Goal: Task Accomplishment & Management: Use online tool/utility

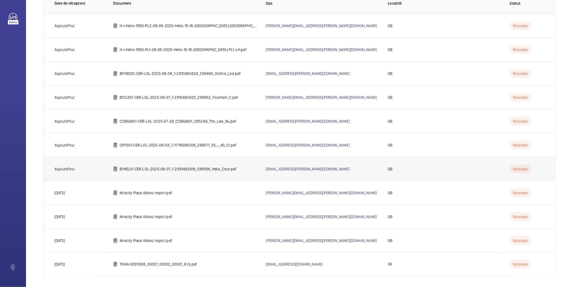
scroll to position [54, 0]
click at [202, 167] on p "B1HEL01-CER-LOL-2025-08-07_1-2910483819_288598_Helix_Cour.pdf" at bounding box center [178, 166] width 117 height 5
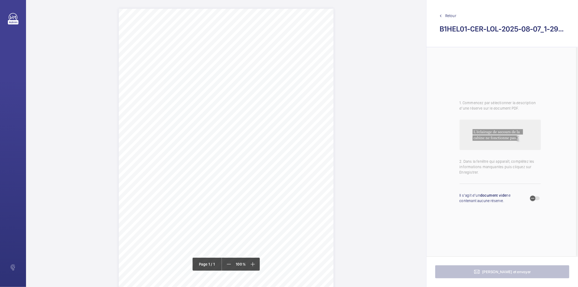
drag, startPoint x: 294, startPoint y: 68, endPoint x: 217, endPoint y: 69, distance: 76.1
click at [217, 69] on span "Helix Court 7 Swanscombe Road London W11 4SU" at bounding box center [242, 69] width 51 height 4
drag, startPoint x: 207, startPoint y: 138, endPoint x: 197, endPoint y: 134, distance: 10.6
click at [197, 134] on textarea "Helix Court 7 Swanscombe Road London W11 4SU" at bounding box center [239, 137] width 93 height 24
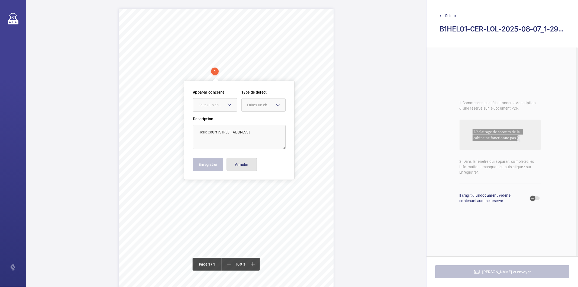
click at [239, 164] on button "Annuler" at bounding box center [241, 164] width 30 height 13
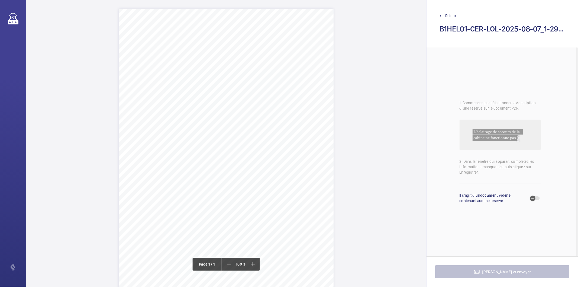
scroll to position [30, 0]
drag, startPoint x: 203, startPoint y: 110, endPoint x: 212, endPoint y: 117, distance: 11.6
click at [212, 117] on div "Signed: Lifting Operations and Lifting Equipment Regulations 1998 Report of Tho…" at bounding box center [226, 131] width 215 height 304
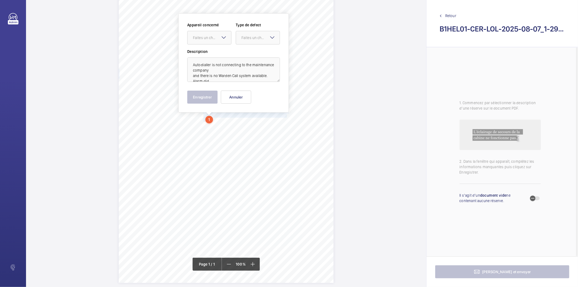
scroll to position [10, 0]
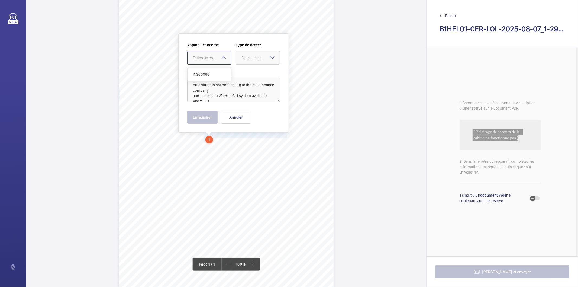
click at [200, 57] on div "Faites un choix" at bounding box center [212, 57] width 38 height 5
click at [199, 70] on div "INS63986" at bounding box center [209, 74] width 44 height 13
click at [267, 54] on div at bounding box center [258, 57] width 44 height 13
click at [254, 105] on div "Timed" at bounding box center [258, 100] width 44 height 13
click at [268, 61] on span "Open calendar" at bounding box center [271, 57] width 13 height 13
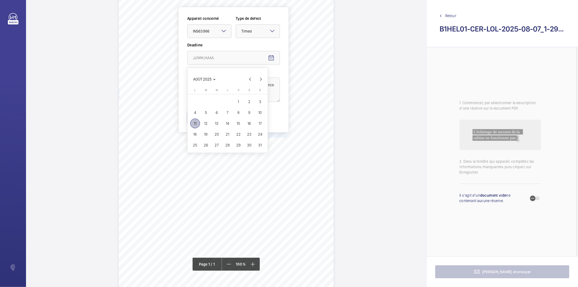
click at [228, 121] on span "14" at bounding box center [228, 123] width 10 height 10
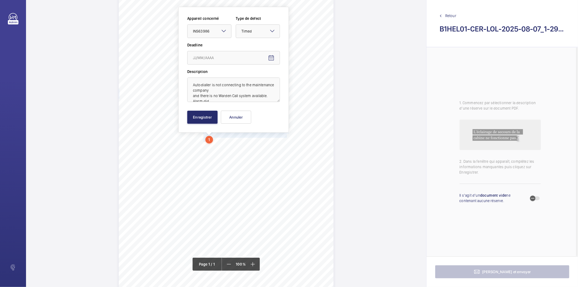
type input "14/08/2025"
click at [206, 116] on button "Enregistrer" at bounding box center [202, 117] width 30 height 13
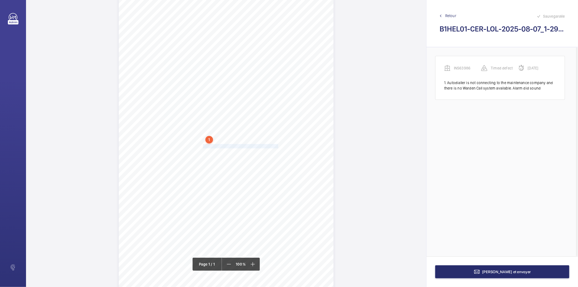
drag, startPoint x: 202, startPoint y: 145, endPoint x: 277, endPoint y: 145, distance: 74.8
click at [277, 145] on span "No shaft top lights. To be investigated and resolved." at bounding box center [241, 146] width 76 height 4
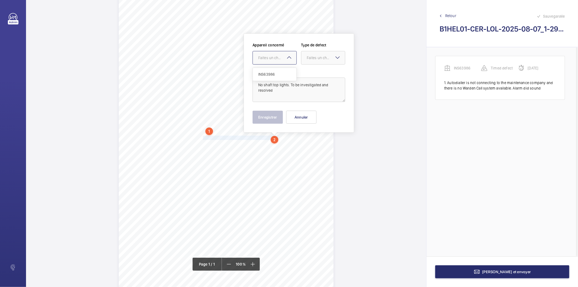
click at [287, 59] on mat-icon at bounding box center [289, 57] width 7 height 7
click at [278, 74] on span "INS63986" at bounding box center [274, 74] width 33 height 5
click at [310, 60] on div "Faites un choix" at bounding box center [323, 57] width 44 height 5
click at [309, 75] on span "Standard" at bounding box center [323, 74] width 33 height 5
click at [264, 119] on button "Enregistrer" at bounding box center [267, 117] width 30 height 13
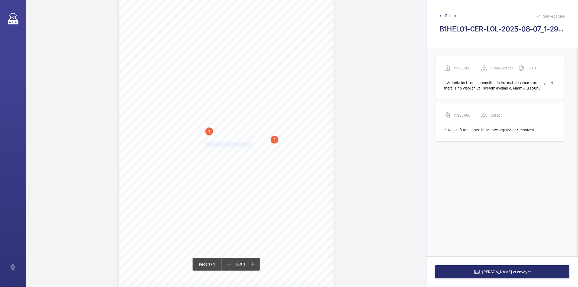
drag, startPoint x: 204, startPoint y: 144, endPoint x: 250, endPoint y: 145, distance: 46.1
click at [250, 145] on span "Oil on the Pit Floor to be cleared." at bounding box center [227, 144] width 49 height 4
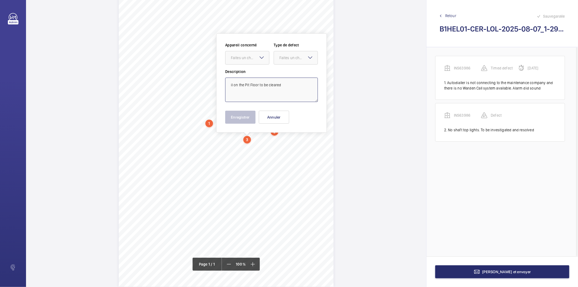
click at [237, 86] on textarea "il on the Pit Floor to be cleared" at bounding box center [271, 89] width 93 height 24
click at [243, 62] on div at bounding box center [247, 57] width 44 height 13
click at [246, 73] on span "INS63986" at bounding box center [247, 74] width 33 height 5
click at [290, 56] on div "Faites un choix" at bounding box center [298, 57] width 38 height 5
click at [297, 76] on span "Standard" at bounding box center [295, 74] width 33 height 5
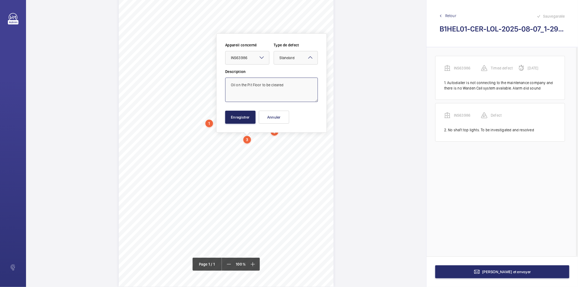
type textarea "Oil on the Pit Floor to be cleared"
click at [242, 118] on button "Enregistrer" at bounding box center [240, 117] width 30 height 13
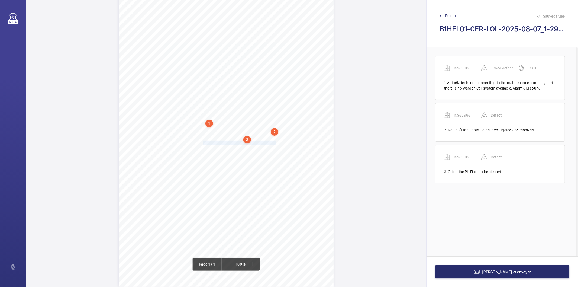
drag, startPoint x: 203, startPoint y: 142, endPoint x: 275, endPoint y: 144, distance: 72.3
click at [275, 144] on span "Pit to be cleaned and cleared on next service visit." at bounding box center [240, 143] width 74 height 4
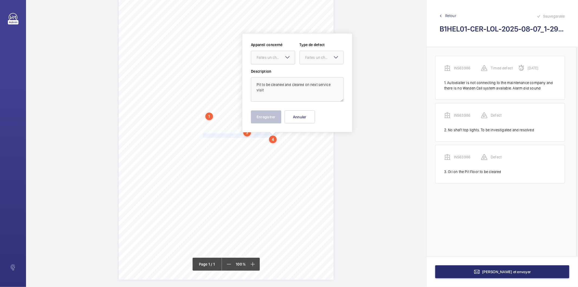
drag, startPoint x: 273, startPoint y: 60, endPoint x: 270, endPoint y: 66, distance: 5.9
click at [272, 60] on div at bounding box center [273, 57] width 44 height 13
click at [269, 73] on span "INS63986" at bounding box center [272, 73] width 33 height 5
click at [305, 60] on div at bounding box center [322, 57] width 44 height 13
click at [305, 72] on span "Standard" at bounding box center [321, 73] width 33 height 5
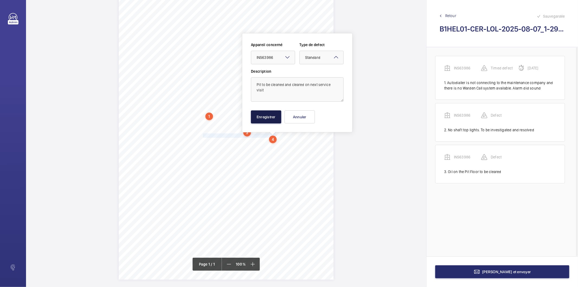
click at [264, 118] on button "Enregistrer" at bounding box center [266, 116] width 30 height 13
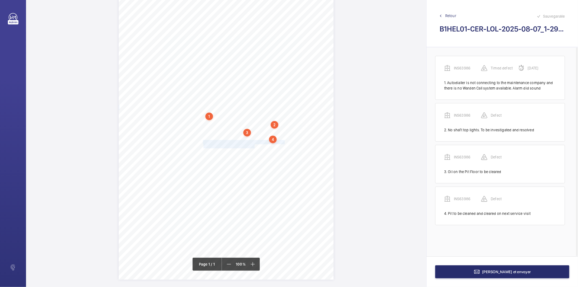
drag, startPoint x: 203, startPoint y: 142, endPoint x: 254, endPoint y: 144, distance: 51.0
click at [254, 145] on div "Signed: Lifting Operations and Lifting Equipment Regulations 1998 Report of Tho…" at bounding box center [226, 127] width 215 height 304
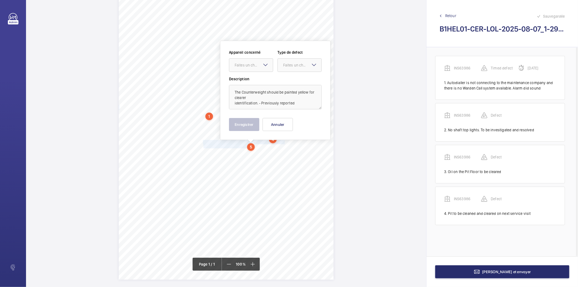
scroll to position [37, 0]
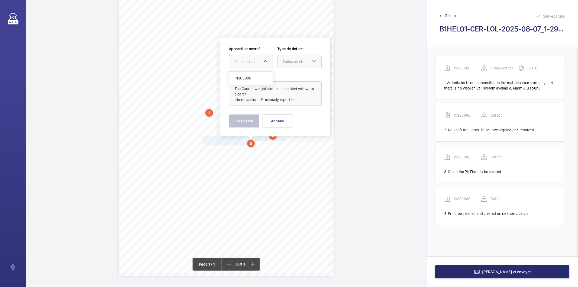
click at [254, 65] on div at bounding box center [251, 61] width 44 height 13
click at [249, 79] on span "INS63986" at bounding box center [251, 77] width 33 height 5
click at [293, 60] on div "Faites un choix" at bounding box center [302, 61] width 38 height 5
drag, startPoint x: 288, startPoint y: 115, endPoint x: 245, endPoint y: 122, distance: 43.6
click at [287, 116] on span "Recommandation" at bounding box center [299, 117] width 33 height 5
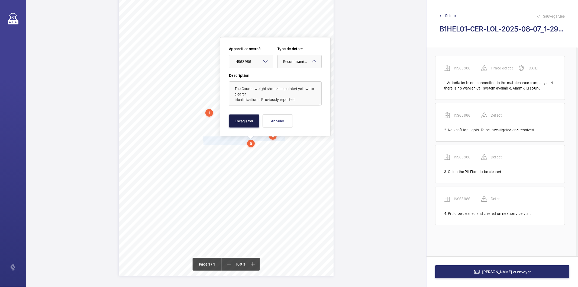
click at [245, 122] on button "Enregistrer" at bounding box center [244, 120] width 30 height 13
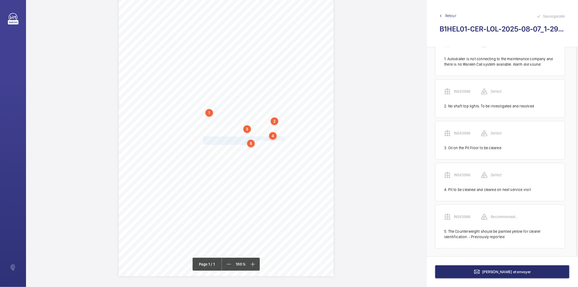
scroll to position [25, 0]
drag, startPoint x: 203, startPoint y: 148, endPoint x: 283, endPoint y: 152, distance: 80.3
click at [283, 152] on div "Signed: Lifting Operations and Lifting Equipment Regulations 1998 Report of Tho…" at bounding box center [226, 124] width 215 height 304
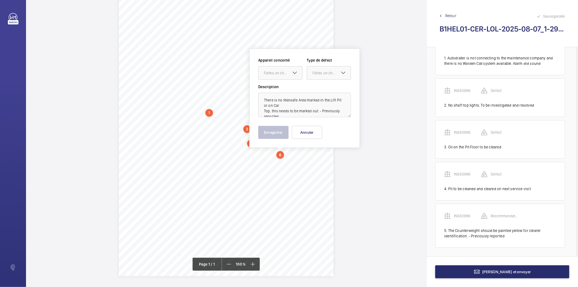
click at [283, 61] on label "Appareil concerné" at bounding box center [280, 59] width 44 height 5
click at [280, 76] on div at bounding box center [280, 72] width 44 height 13
click at [275, 90] on span "INS63986" at bounding box center [280, 89] width 33 height 5
click at [315, 74] on div "Faites un choix" at bounding box center [331, 72] width 38 height 5
click at [314, 129] on span "Recommandation" at bounding box center [328, 128] width 33 height 5
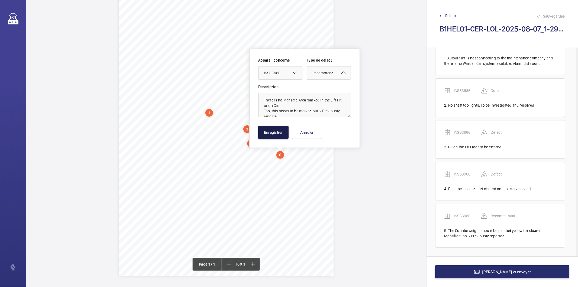
click at [282, 134] on button "Enregistrer" at bounding box center [273, 132] width 30 height 13
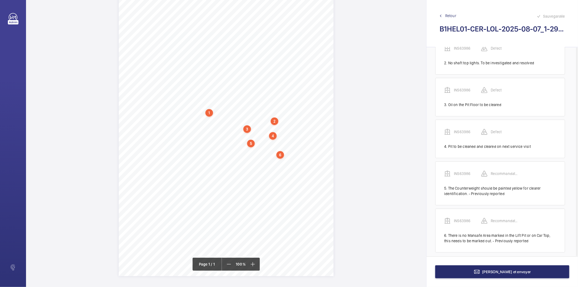
scroll to position [72, 0]
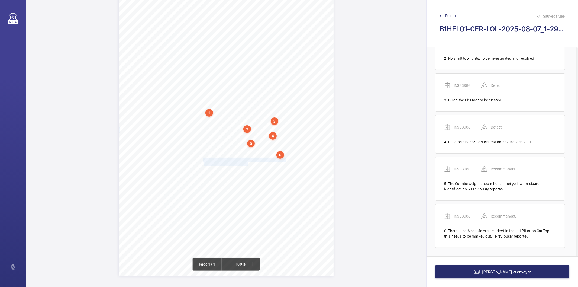
drag, startPoint x: 202, startPoint y: 159, endPoint x: 246, endPoint y: 162, distance: 44.5
click at [246, 162] on div "Signed: Lifting Operations and Lifting Equipment Regulations 1998 Report of Tho…" at bounding box center [226, 124] width 215 height 304
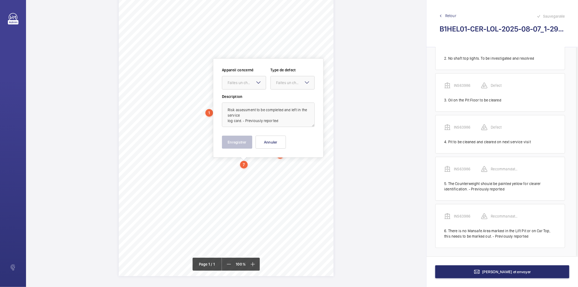
click at [251, 74] on wm-front-input-dropdown "Appareil concerné Faites un choix" at bounding box center [244, 78] width 44 height 22
click at [243, 86] on div at bounding box center [244, 82] width 44 height 13
drag, startPoint x: 250, startPoint y: 94, endPoint x: 246, endPoint y: 96, distance: 4.5
click at [246, 96] on div "INS63986" at bounding box center [244, 99] width 44 height 13
click at [280, 83] on div "Faites un choix" at bounding box center [295, 82] width 38 height 5
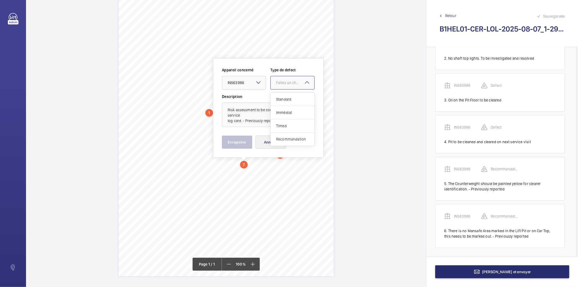
drag, startPoint x: 279, startPoint y: 137, endPoint x: 261, endPoint y: 140, distance: 18.6
click at [279, 138] on span "Recommandation" at bounding box center [292, 138] width 33 height 5
click at [244, 141] on button "Enregistrer" at bounding box center [237, 141] width 30 height 13
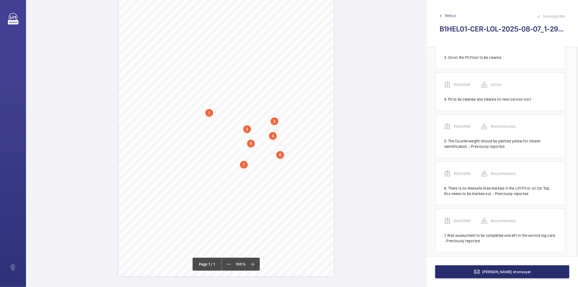
scroll to position [119, 0]
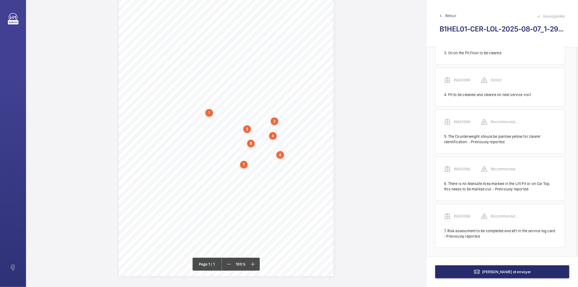
click at [242, 164] on div "7" at bounding box center [244, 165] width 8 height 8
click at [235, 118] on div "INS63986" at bounding box center [245, 117] width 46 height 5
copy div "INS63986"
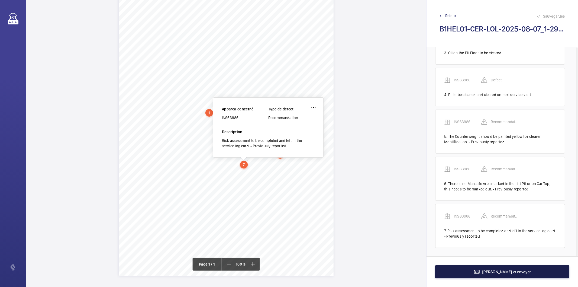
click at [440, 273] on button "Terminer et envoyer" at bounding box center [502, 271] width 134 height 13
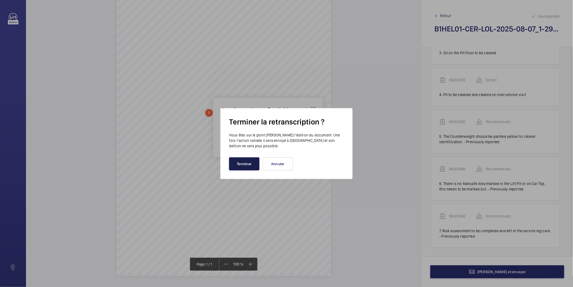
click at [242, 163] on button "Terminer" at bounding box center [244, 163] width 30 height 13
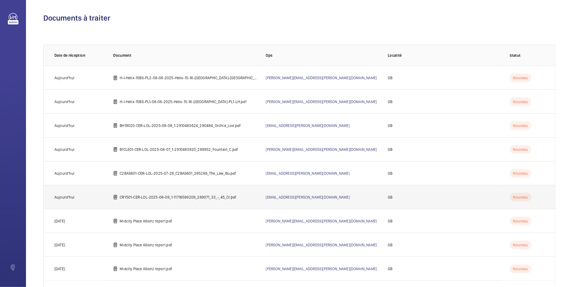
click at [210, 198] on p "CRY501-CER-LOL-2025-08-08_1-11716599209_289071_33_-_45_Cr.pdf" at bounding box center [178, 196] width 117 height 5
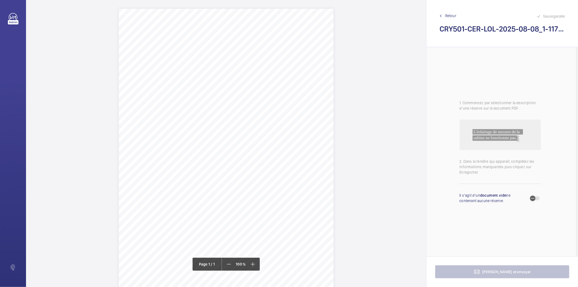
drag, startPoint x: 291, startPoint y: 70, endPoint x: 217, endPoint y: 68, distance: 73.7
click at [217, 68] on span "33 - 45 Crystal Court Sheep Lane London E8 4QS" at bounding box center [233, 69] width 33 height 4
click at [228, 131] on textarea "33 - 45 Crystal Court Sheep Lane London E8 4QS" at bounding box center [239, 136] width 93 height 24
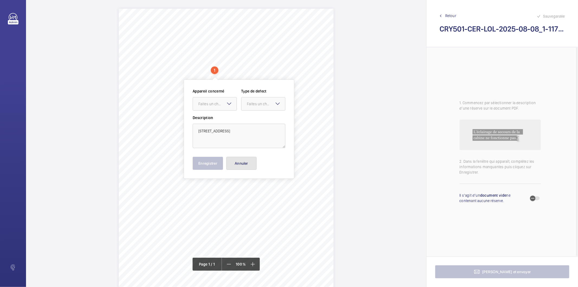
click at [246, 162] on button "Annuler" at bounding box center [241, 163] width 30 height 13
drag, startPoint x: 203, startPoint y: 141, endPoint x: 280, endPoint y: 145, distance: 77.3
click at [280, 145] on div "Signed: Lifting Operations and Lifting Equipment Regulations 1998 Report of Tho…" at bounding box center [226, 161] width 215 height 304
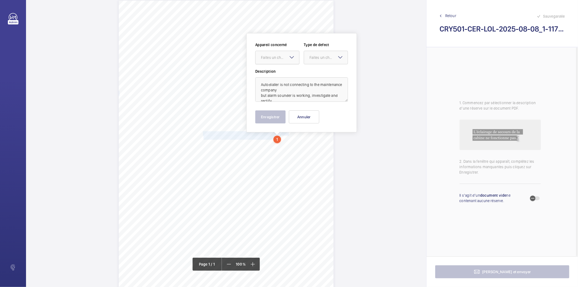
click at [281, 58] on div "Faites un choix" at bounding box center [280, 57] width 38 height 5
click at [275, 72] on span "INS63746" at bounding box center [277, 73] width 33 height 5
click at [337, 57] on mat-icon at bounding box center [340, 57] width 7 height 7
click at [314, 101] on span "Timed" at bounding box center [325, 100] width 33 height 5
click at [337, 58] on mat-icon "Open calendar" at bounding box center [339, 57] width 7 height 7
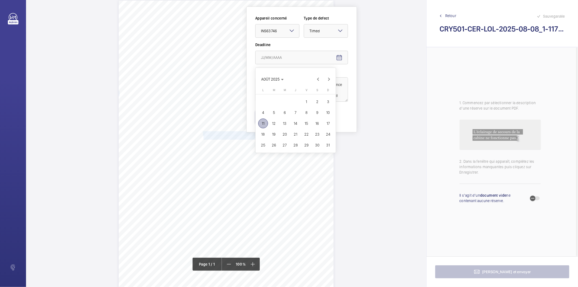
click at [305, 124] on span "15" at bounding box center [306, 123] width 10 height 10
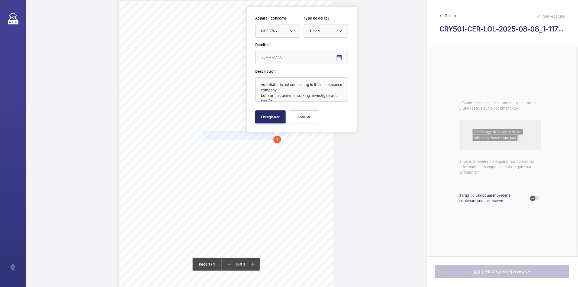
type input "15/08/2025"
click at [270, 117] on button "Enregistrer" at bounding box center [270, 116] width 30 height 13
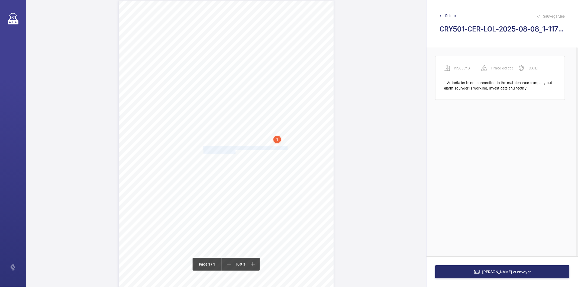
drag, startPoint x: 203, startPoint y: 148, endPoint x: 235, endPoint y: 152, distance: 31.9
click at [235, 152] on div "Signed: Lifting Operations and Lifting Equipment Regulations 1998 Report of Tho…" at bounding box center [226, 153] width 215 height 304
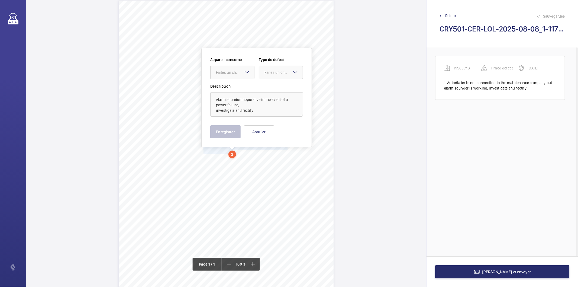
scroll to position [23, 0]
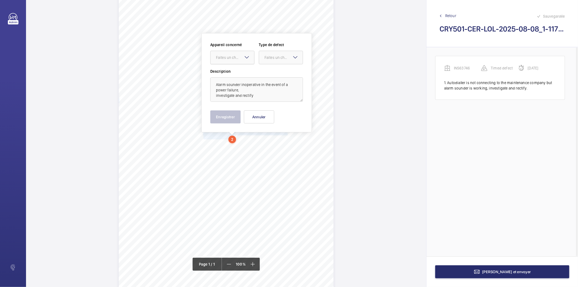
click at [236, 57] on div "Faites un choix" at bounding box center [235, 57] width 38 height 5
click at [223, 72] on span "INS63746" at bounding box center [232, 73] width 33 height 5
click at [275, 54] on div at bounding box center [281, 57] width 44 height 13
drag, startPoint x: 269, startPoint y: 72, endPoint x: 236, endPoint y: 100, distance: 43.0
click at [268, 72] on span "Standard" at bounding box center [280, 73] width 33 height 5
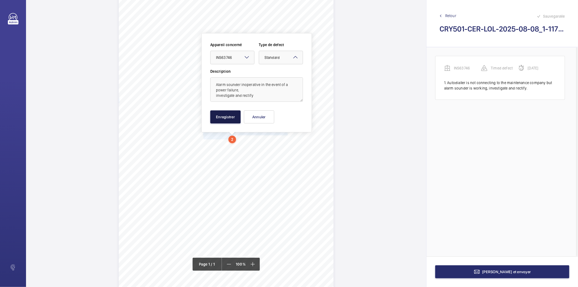
click at [226, 111] on button "Enregistrer" at bounding box center [225, 116] width 30 height 13
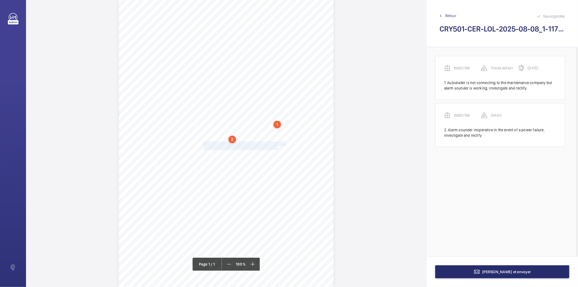
drag, startPoint x: 203, startPoint y: 143, endPoint x: 277, endPoint y: 145, distance: 74.0
click at [277, 145] on div "Signed: Lifting Operations and Lifting Equipment Regulations 1998 Report of Tho…" at bounding box center [226, 138] width 215 height 304
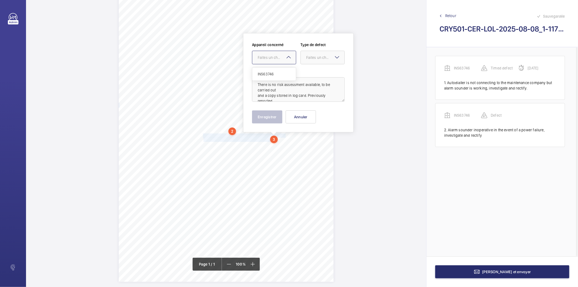
click at [273, 56] on div "Faites un choix" at bounding box center [277, 57] width 38 height 5
click at [277, 74] on span "INS63746" at bounding box center [274, 73] width 33 height 5
click at [307, 59] on div "Faites un choix" at bounding box center [325, 57] width 38 height 5
click at [311, 117] on div "Recommandation" at bounding box center [323, 113] width 44 height 13
click at [273, 120] on button "Enregistrer" at bounding box center [267, 116] width 30 height 13
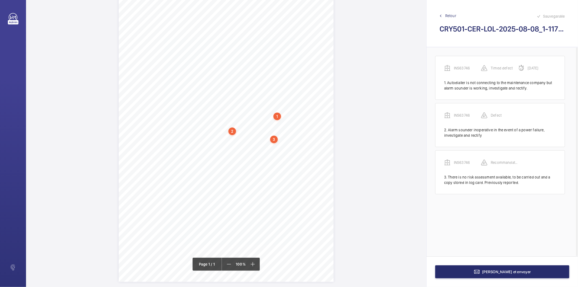
click at [275, 140] on div "3" at bounding box center [274, 139] width 8 height 8
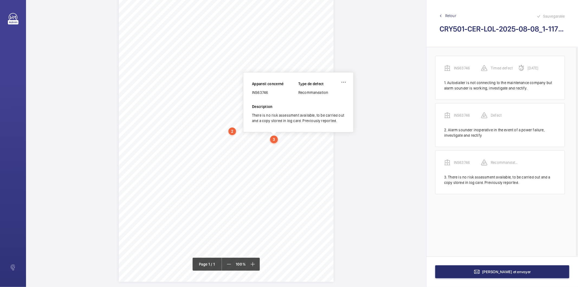
scroll to position [27, 0]
click at [258, 96] on div "INS63746" at bounding box center [275, 96] width 46 height 5
copy div "INS63746"
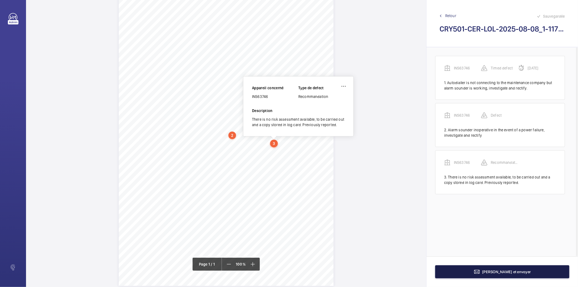
click at [472, 270] on button "Terminer et envoyer" at bounding box center [502, 271] width 134 height 13
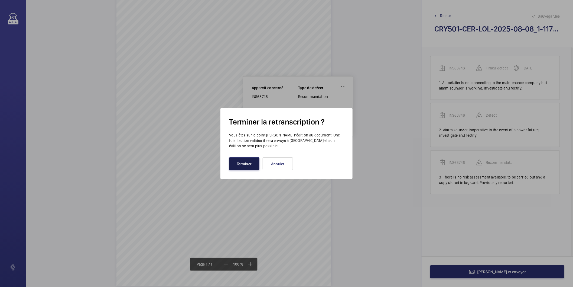
click at [240, 160] on button "Terminer" at bounding box center [244, 163] width 30 height 13
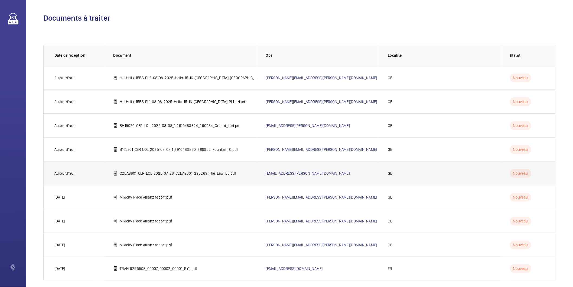
click at [217, 172] on p "C2BAS601-CER-LOL-2025-07-28_C2BAS601_295269_The_Law_Bu.pdf" at bounding box center [178, 172] width 117 height 5
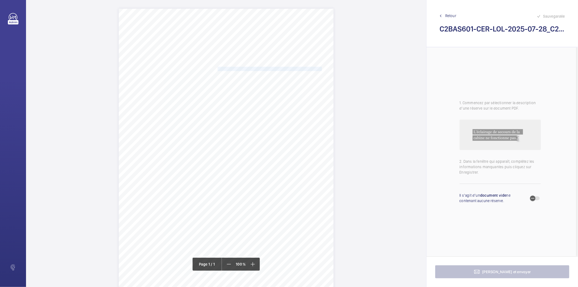
drag, startPoint x: 301, startPoint y: 69, endPoint x: 218, endPoint y: 69, distance: 83.4
click at [218, 69] on span "The Law Building Burgess Springs Chelmsford CM1 1FA" at bounding box center [295, 69] width 156 height 4
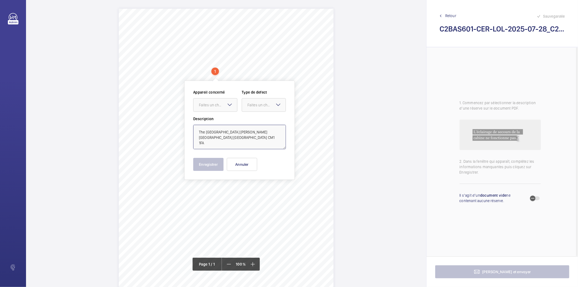
drag, startPoint x: 215, startPoint y: 136, endPoint x: 198, endPoint y: 132, distance: 17.8
click at [198, 132] on textarea "The Law Building Burgess Springs Chelmsford CM1 1FA" at bounding box center [239, 137] width 93 height 24
click at [240, 161] on button "Annuler" at bounding box center [242, 164] width 30 height 13
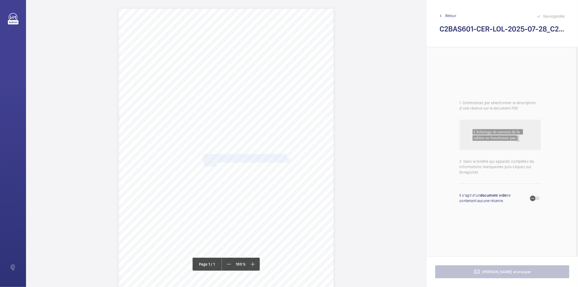
drag, startPoint x: 202, startPoint y: 155, endPoint x: 216, endPoint y: 162, distance: 15.4
click at [216, 162] on div "Signed: Lifting Operations and Lifting Equipment Regulations 1998 Report of Tho…" at bounding box center [226, 161] width 215 height 304
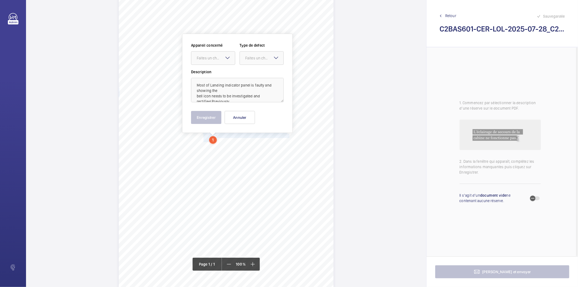
scroll to position [25, 0]
click at [220, 61] on div at bounding box center [213, 57] width 44 height 13
click at [218, 74] on span "INS63642" at bounding box center [213, 73] width 33 height 5
click at [264, 55] on div "Faites un choix" at bounding box center [264, 57] width 38 height 5
click at [258, 74] on span "Standard" at bounding box center [261, 73] width 33 height 5
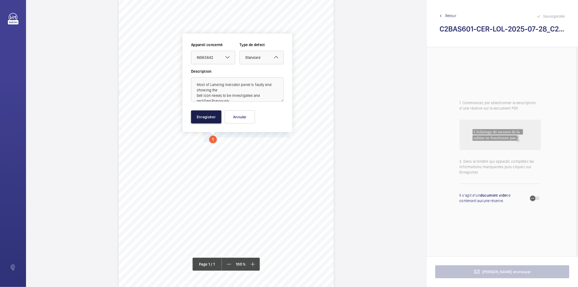
click at [205, 118] on button "Enregistrer" at bounding box center [206, 116] width 30 height 13
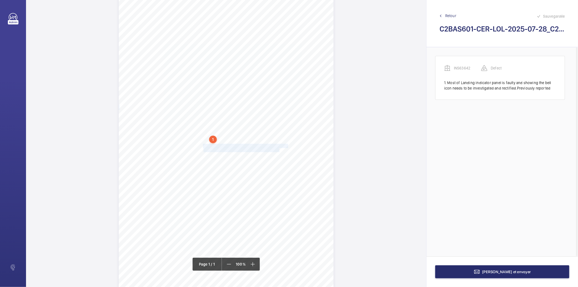
drag, startPoint x: 203, startPoint y: 146, endPoint x: 279, endPoint y: 148, distance: 76.7
click at [279, 148] on div "Signed: Lifting Operations and Lifting Equipment Regulations 1998 Report of Tho…" at bounding box center [226, 136] width 215 height 304
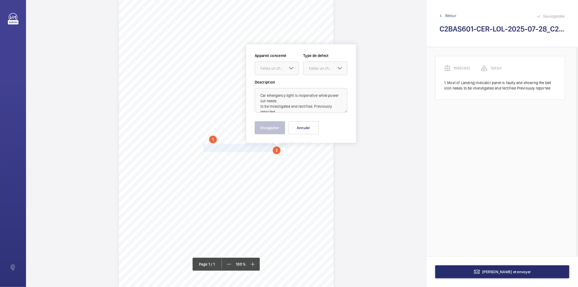
scroll to position [36, 0]
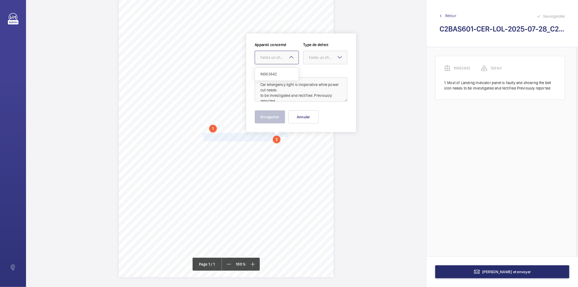
click at [284, 59] on div "Faites un choix" at bounding box center [279, 57] width 38 height 5
click at [279, 73] on span "INS63642" at bounding box center [276, 73] width 33 height 5
click at [316, 60] on div at bounding box center [325, 57] width 44 height 13
drag, startPoint x: 317, startPoint y: 72, endPoint x: 281, endPoint y: 98, distance: 45.3
click at [317, 72] on span "Standard" at bounding box center [325, 73] width 33 height 5
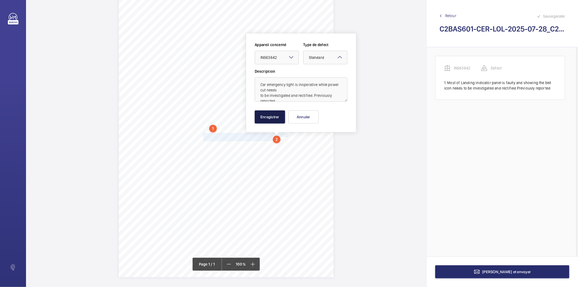
click at [267, 117] on button "Enregistrer" at bounding box center [270, 116] width 30 height 13
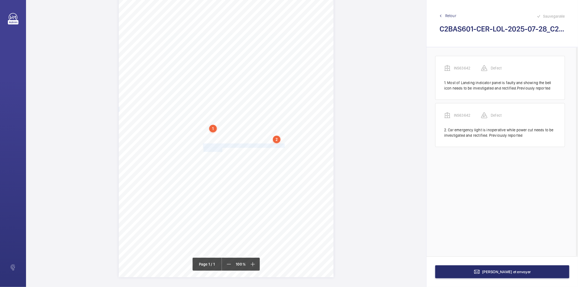
drag, startPoint x: 203, startPoint y: 145, endPoint x: 221, endPoint y: 150, distance: 18.4
click at [221, 150] on div "Signed: Lifting Operations and Lifting Equipment Regulations 1998 Report of Tho…" at bounding box center [226, 125] width 215 height 304
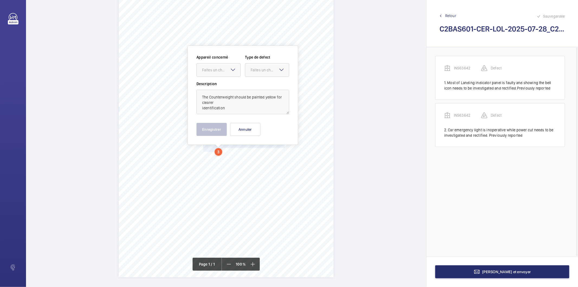
scroll to position [37, 0]
click at [218, 72] on div at bounding box center [219, 68] width 44 height 13
click at [210, 83] on span "INS63642" at bounding box center [218, 85] width 33 height 5
click at [259, 66] on div "Faites un choix" at bounding box center [270, 68] width 38 height 5
click at [252, 121] on div "Recommandation" at bounding box center [267, 125] width 44 height 13
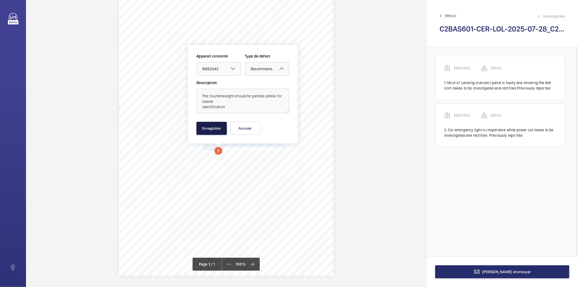
click at [210, 130] on button "Enregistrer" at bounding box center [211, 128] width 30 height 13
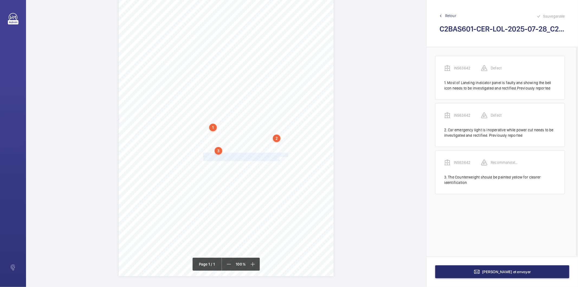
drag, startPoint x: 202, startPoint y: 156, endPoint x: 278, endPoint y: 157, distance: 76.1
click at [278, 157] on div "Signed: Lifting Operations and Lifting Equipment Regulations 1998 Report of Tho…" at bounding box center [226, 124] width 215 height 304
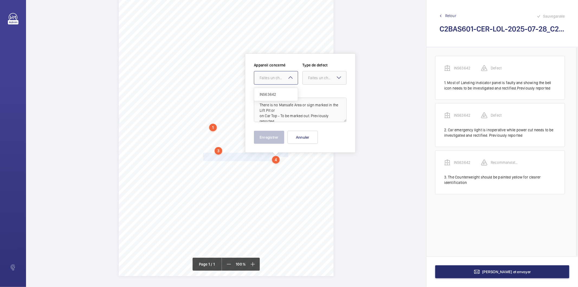
click at [272, 77] on div "Faites un choix" at bounding box center [278, 77] width 38 height 5
click at [273, 95] on span "INS63642" at bounding box center [275, 94] width 33 height 5
click at [332, 78] on div "Faites un choix" at bounding box center [327, 77] width 38 height 5
click at [316, 131] on div "Recommandation" at bounding box center [325, 134] width 44 height 13
click at [258, 138] on button "Enregistrer" at bounding box center [269, 137] width 30 height 13
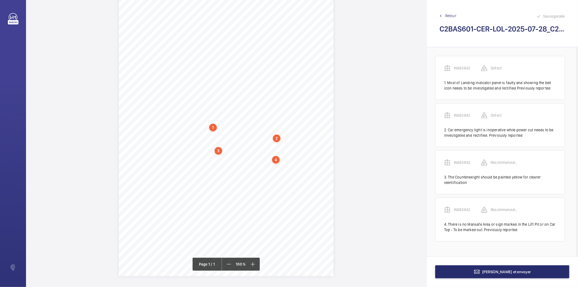
click at [276, 158] on div "4" at bounding box center [276, 160] width 8 height 8
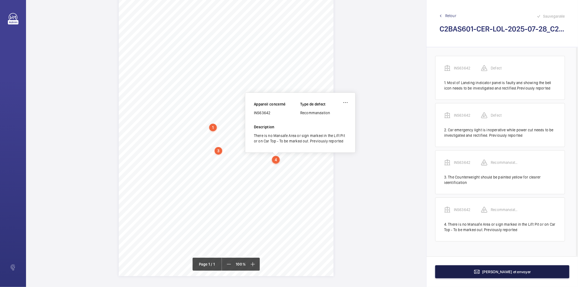
click at [482, 277] on button "Terminer et envoyer" at bounding box center [502, 271] width 134 height 13
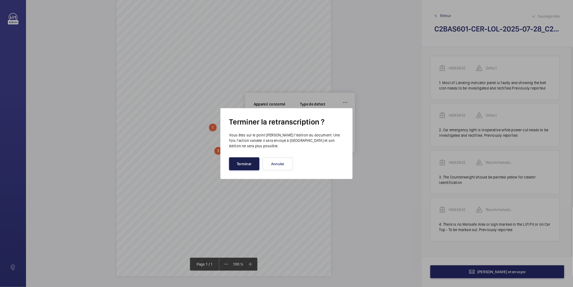
click at [256, 167] on button "Terminer" at bounding box center [244, 163] width 30 height 13
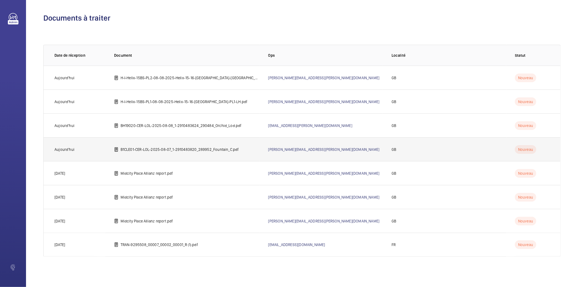
click at [203, 150] on p "B1CLE01-CER-LOL-2025-08-07_1-2910483820_289952_Fountain_C.pdf" at bounding box center [180, 149] width 118 height 5
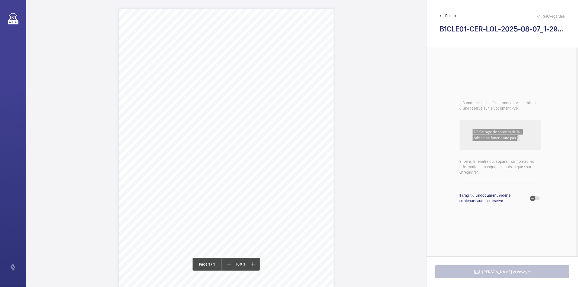
click at [295, 68] on div "Signed: Lifting Operations and Lifting Equipment Regulations 1998 Report of Tho…" at bounding box center [226, 161] width 215 height 304
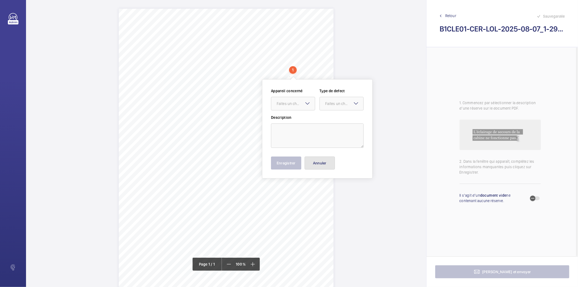
click at [319, 165] on button "Annuler" at bounding box center [319, 162] width 30 height 13
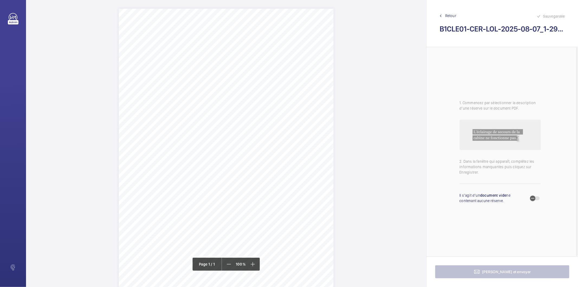
drag, startPoint x: 217, startPoint y: 69, endPoint x: 294, endPoint y: 70, distance: 77.2
click at [251, 70] on span "Fountain Court Clearwater Terrace London W11 4XL" at bounding box center [233, 69] width 33 height 4
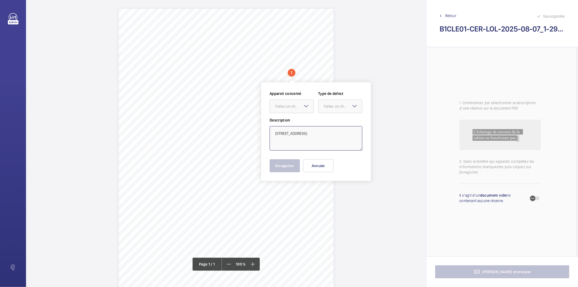
drag, startPoint x: 283, startPoint y: 140, endPoint x: 272, endPoint y: 126, distance: 17.2
click at [272, 126] on textarea "Fountain Court Clearwater Terrace London W11 4XL" at bounding box center [315, 138] width 93 height 24
click at [312, 164] on button "Annuler" at bounding box center [318, 165] width 30 height 13
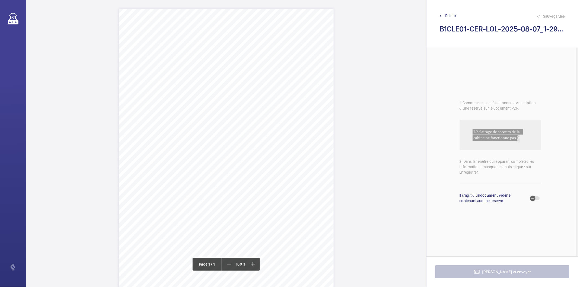
scroll to position [37, 0]
drag, startPoint x: 203, startPoint y: 118, endPoint x: 215, endPoint y: 123, distance: 12.3
click at [215, 123] on div "Signed: Lifting Operations and Lifting Equipment Regulations 1998 Report of Tho…" at bounding box center [226, 124] width 215 height 304
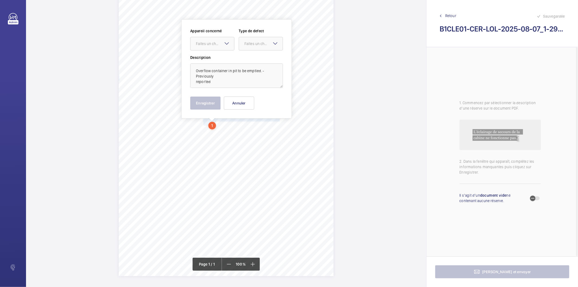
scroll to position [23, 0]
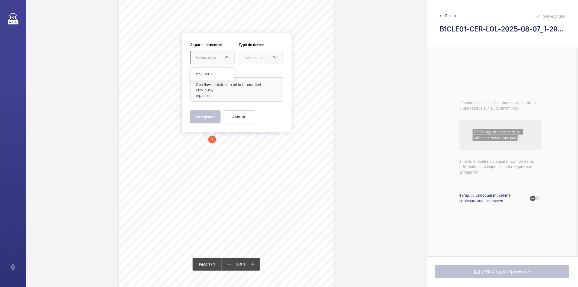
click at [221, 59] on div "Faites un choix" at bounding box center [215, 57] width 38 height 5
drag, startPoint x: 216, startPoint y: 74, endPoint x: 218, endPoint y: 73, distance: 2.8
click at [217, 74] on span "INS63987" at bounding box center [212, 73] width 33 height 5
click at [261, 60] on div at bounding box center [261, 57] width 44 height 13
click at [258, 70] on div "Standard" at bounding box center [261, 73] width 44 height 13
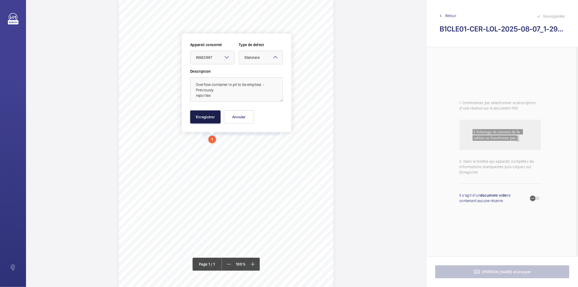
click at [219, 115] on button "Enregistrer" at bounding box center [205, 116] width 30 height 13
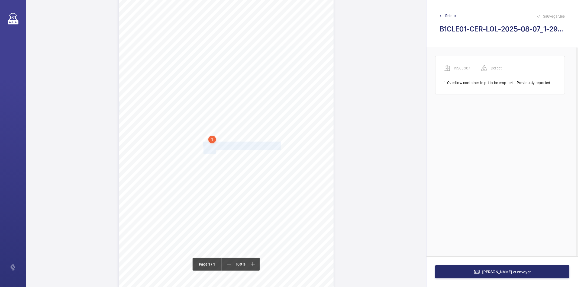
drag, startPoint x: 202, startPoint y: 144, endPoint x: 215, endPoint y: 151, distance: 14.4
click at [215, 151] on div "Signed: Lifting Operations and Lifting Equipment Regulations 1998 Report of Tho…" at bounding box center [226, 138] width 215 height 304
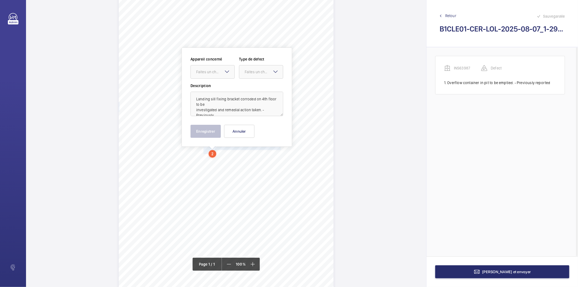
scroll to position [37, 0]
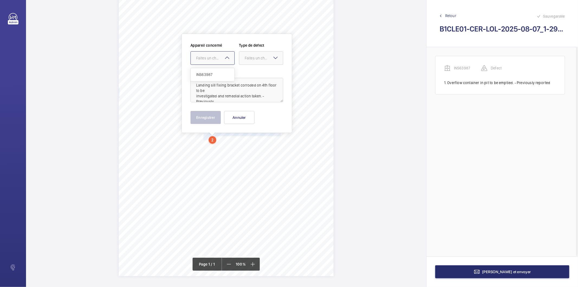
click at [208, 60] on div "Faites un choix" at bounding box center [215, 57] width 38 height 5
click at [205, 76] on span "INS63987" at bounding box center [212, 74] width 33 height 5
click at [261, 60] on div "Faites un choix" at bounding box center [264, 57] width 38 height 5
click at [258, 72] on span "Standard" at bounding box center [261, 74] width 33 height 5
click at [204, 115] on button "Enregistrer" at bounding box center [205, 117] width 30 height 13
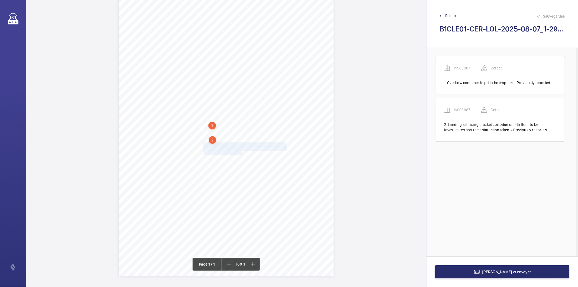
drag, startPoint x: 203, startPoint y: 144, endPoint x: 241, endPoint y: 152, distance: 38.5
click at [241, 152] on div "Signed: Lifting Operations and Lifting Equipment Regulations 1998 Report of Tho…" at bounding box center [226, 124] width 215 height 304
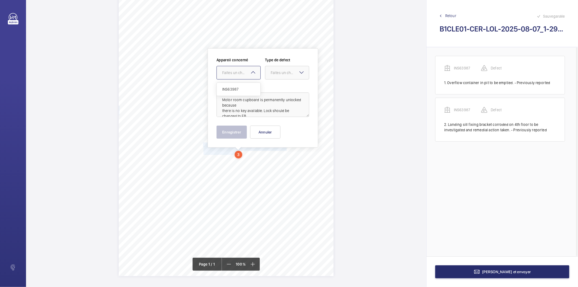
click at [244, 73] on div "Faites un choix" at bounding box center [241, 72] width 38 height 5
drag, startPoint x: 239, startPoint y: 90, endPoint x: 260, endPoint y: 83, distance: 22.4
click at [239, 90] on span "INS63987" at bounding box center [238, 88] width 33 height 5
click at [292, 72] on div "Faites un choix" at bounding box center [290, 72] width 38 height 5
click at [285, 89] on span "Standard" at bounding box center [287, 88] width 33 height 5
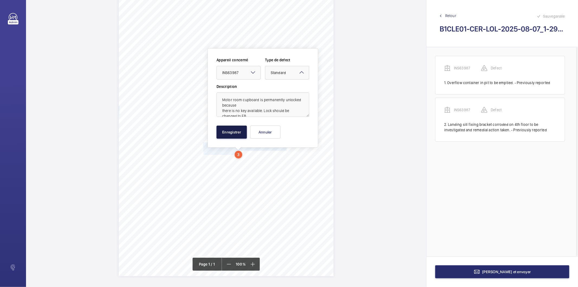
click at [229, 126] on button "Enregistrer" at bounding box center [231, 131] width 30 height 13
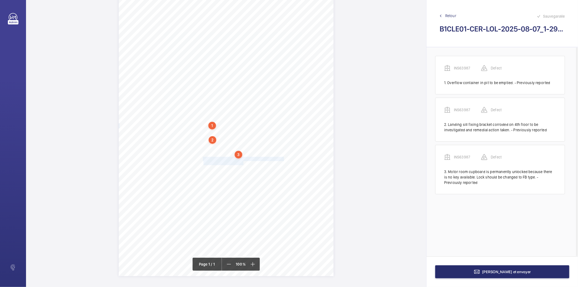
drag, startPoint x: 203, startPoint y: 159, endPoint x: 242, endPoint y: 163, distance: 40.0
click at [242, 163] on div "Signed: Lifting Operations and Lifting Equipment Regulations 1998 Report of Tho…" at bounding box center [226, 124] width 215 height 304
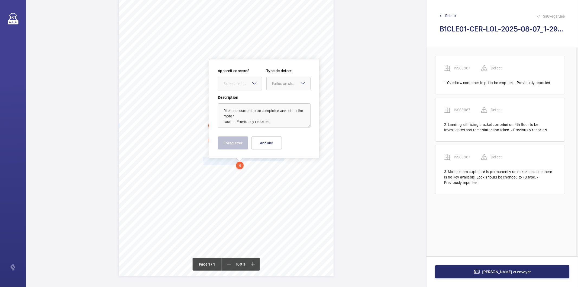
click at [242, 86] on div at bounding box center [240, 83] width 44 height 13
click at [239, 98] on span "INS63987" at bounding box center [239, 99] width 33 height 5
click at [283, 85] on div "Faites un choix" at bounding box center [291, 83] width 38 height 5
click at [278, 98] on span "Standard" at bounding box center [288, 99] width 33 height 5
click at [226, 141] on button "Enregistrer" at bounding box center [233, 142] width 30 height 13
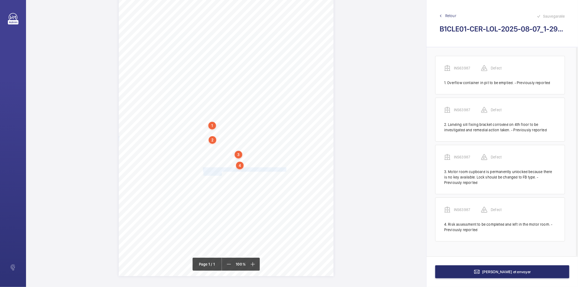
drag, startPoint x: 203, startPoint y: 169, endPoint x: 221, endPoint y: 172, distance: 18.7
click at [221, 172] on div "Signed: Lifting Operations and Lifting Equipment Regulations 1998 Report of Tho…" at bounding box center [226, 124] width 215 height 304
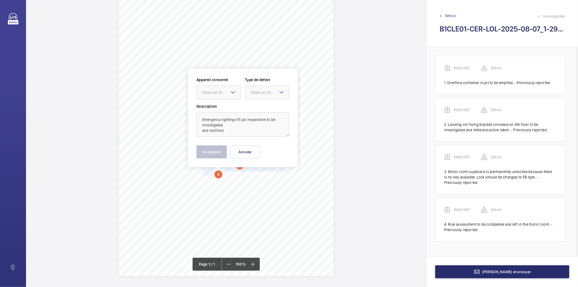
click at [225, 90] on div "Faites un choix" at bounding box center [221, 92] width 38 height 5
click at [217, 107] on span "INS63987" at bounding box center [218, 108] width 33 height 5
click at [266, 90] on div "Faites un choix" at bounding box center [270, 92] width 38 height 5
click at [266, 109] on span "Standard" at bounding box center [267, 108] width 33 height 5
click at [215, 147] on button "Enregistrer" at bounding box center [211, 151] width 30 height 13
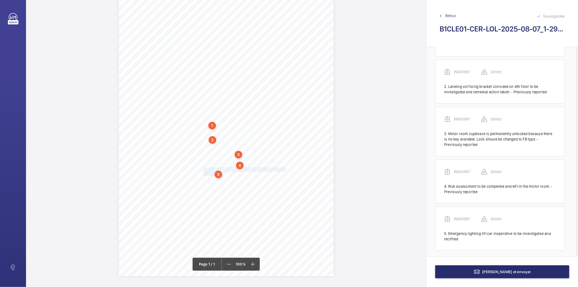
scroll to position [41, 0]
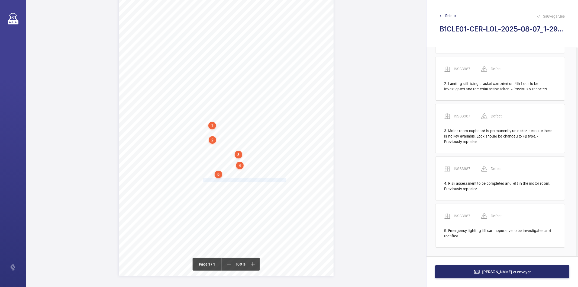
drag, startPoint x: 202, startPoint y: 179, endPoint x: 285, endPoint y: 179, distance: 82.6
click at [285, 179] on div "Signed: Lifting Operations and Lifting Equipment Regulations 1998 Report of Tho…" at bounding box center [226, 124] width 215 height 304
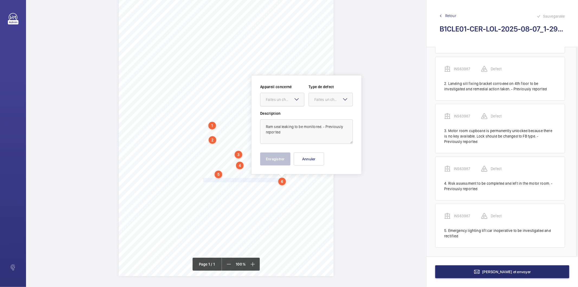
click at [281, 96] on div at bounding box center [282, 99] width 44 height 13
click at [277, 115] on span "INS63987" at bounding box center [282, 115] width 33 height 5
click at [316, 101] on div "Faites un choix" at bounding box center [333, 99] width 38 height 5
click at [323, 153] on span "Recommandation" at bounding box center [330, 155] width 33 height 5
click at [280, 158] on button "Enregistrer" at bounding box center [275, 158] width 30 height 13
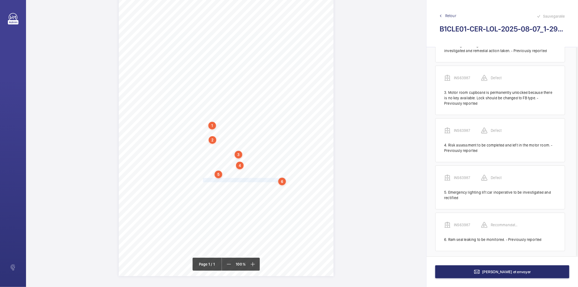
scroll to position [82, 0]
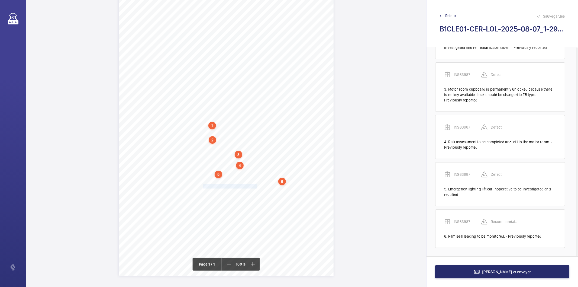
drag, startPoint x: 203, startPoint y: 186, endPoint x: 256, endPoint y: 186, distance: 53.4
click at [256, 186] on span "Trunking lid to be refitted in controller." at bounding box center [230, 186] width 55 height 4
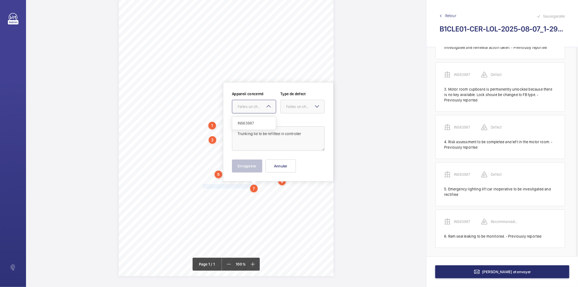
click at [258, 109] on div "Faites un choix" at bounding box center [257, 106] width 38 height 5
drag, startPoint x: 253, startPoint y: 124, endPoint x: 277, endPoint y: 110, distance: 27.8
click at [255, 124] on span "INS63987" at bounding box center [254, 122] width 33 height 5
click at [286, 105] on div "Faites un choix" at bounding box center [305, 106] width 38 height 5
click at [289, 163] on span "Recommandation" at bounding box center [302, 162] width 33 height 5
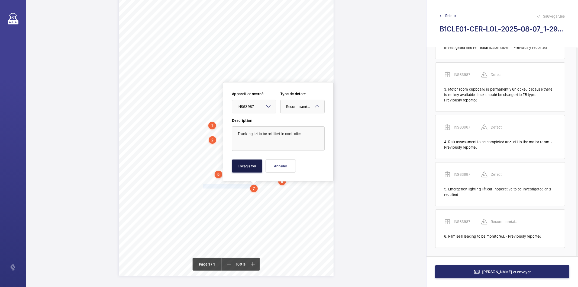
click at [235, 163] on button "Enregistrer" at bounding box center [247, 165] width 30 height 13
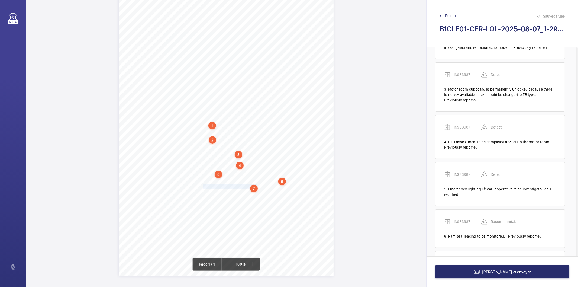
scroll to position [124, 0]
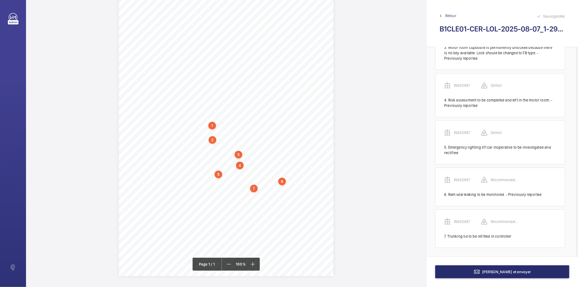
click at [252, 190] on div "7" at bounding box center [254, 188] width 8 height 8
click at [239, 147] on div "INS63987" at bounding box center [255, 146] width 46 height 5
copy div "INS63987"
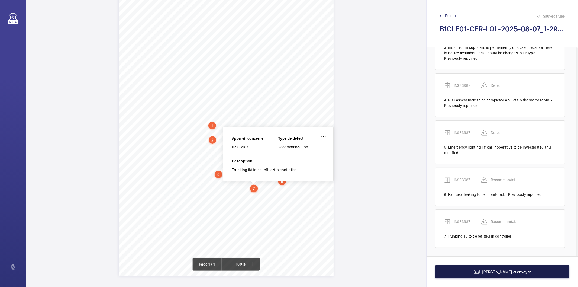
click at [479, 266] on button "Terminer et envoyer" at bounding box center [502, 271] width 134 height 13
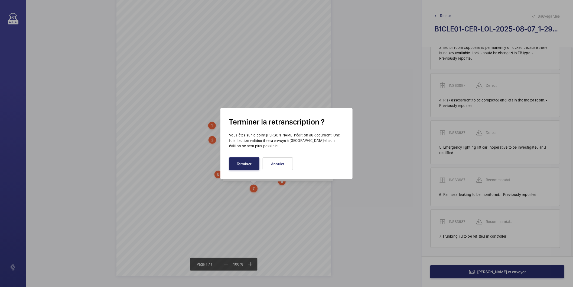
click at [246, 168] on button "Terminer" at bounding box center [244, 163] width 30 height 13
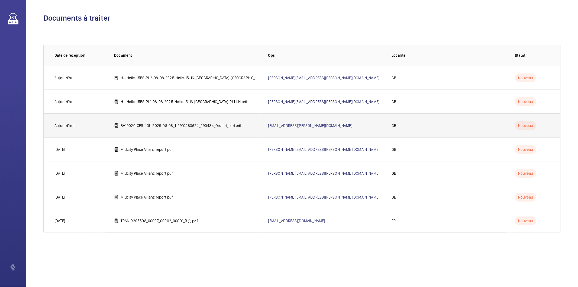
click at [181, 124] on p "BH19020-CER-LOL-2025-08-08_1-2910483624_290484_Orchid_Lod.pdf" at bounding box center [181, 125] width 121 height 5
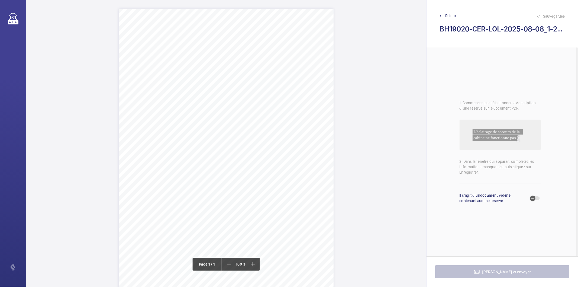
drag, startPoint x: 218, startPoint y: 69, endPoint x: 271, endPoint y: 68, distance: 53.4
click at [251, 68] on span "Orchid Lodge Talbot Close CR4 1FD" at bounding box center [234, 69] width 34 height 4
drag, startPoint x: 310, startPoint y: 130, endPoint x: 252, endPoint y: 132, distance: 57.7
click at [252, 132] on textarea "Orchid Lodge Talbot Close CR4 1FD" at bounding box center [292, 136] width 93 height 24
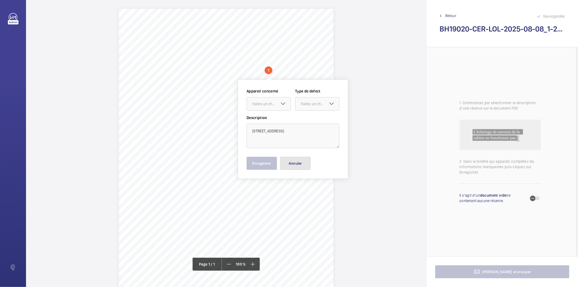
click at [302, 166] on button "Annuler" at bounding box center [295, 163] width 30 height 13
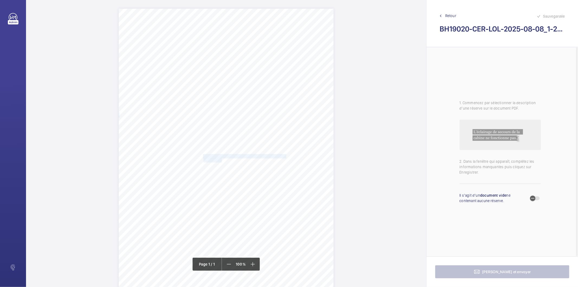
drag, startPoint x: 202, startPoint y: 157, endPoint x: 221, endPoint y: 160, distance: 19.5
click at [221, 160] on div "Signed: Lifting Operations and Lifting Equipment Regulations 1998 Report of Tho…" at bounding box center [226, 161] width 215 height 304
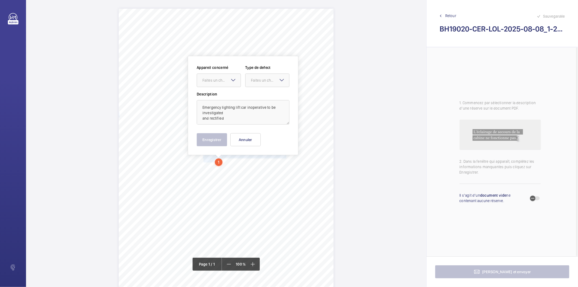
scroll to position [23, 0]
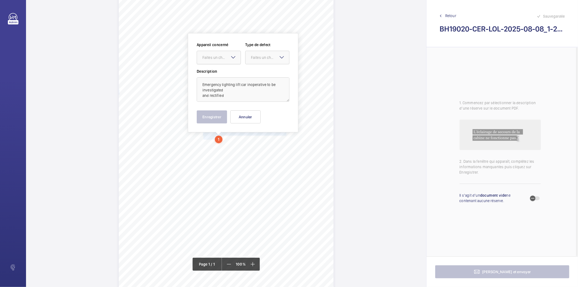
click at [213, 55] on div "Faites un choix" at bounding box center [221, 57] width 38 height 5
click at [209, 74] on span "INS66017" at bounding box center [218, 73] width 33 height 5
click at [272, 56] on div "Faites un choix" at bounding box center [270, 57] width 38 height 5
click at [267, 75] on span "Standard" at bounding box center [267, 73] width 33 height 5
click at [220, 113] on button "Enregistrer" at bounding box center [212, 116] width 30 height 13
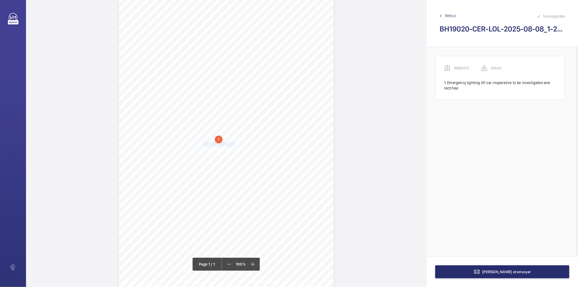
drag, startPoint x: 203, startPoint y: 144, endPoint x: 234, endPoint y: 142, distance: 31.5
click at [234, 142] on span "Oil pots need filling up" at bounding box center [219, 144] width 33 height 4
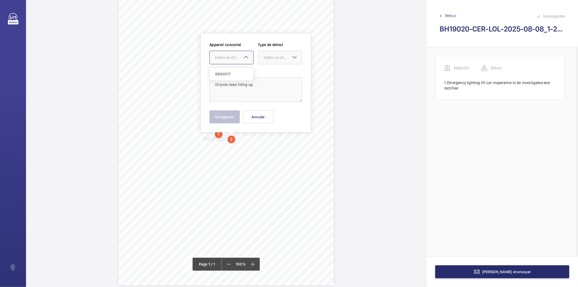
click at [242, 58] on div "Faites un choix INS66017" at bounding box center [231, 58] width 44 height 14
click at [234, 75] on span "INS66017" at bounding box center [231, 73] width 33 height 5
click at [271, 56] on div "Faites un choix" at bounding box center [283, 57] width 38 height 5
drag, startPoint x: 267, startPoint y: 75, endPoint x: 245, endPoint y: 108, distance: 39.4
click at [267, 75] on span "Standard" at bounding box center [280, 73] width 33 height 5
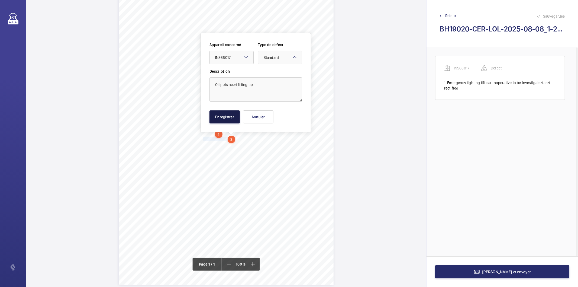
click at [234, 116] on button "Enregistrer" at bounding box center [224, 116] width 30 height 13
drag, startPoint x: 203, startPoint y: 146, endPoint x: 287, endPoint y: 145, distance: 84.0
click at [287, 145] on span "G landing door shoes have worn creating play in the doors" at bounding box center [245, 145] width 85 height 4
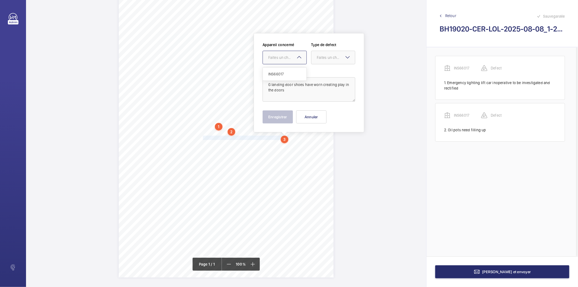
click at [299, 53] on div at bounding box center [285, 57] width 44 height 13
drag, startPoint x: 297, startPoint y: 74, endPoint x: 311, endPoint y: 64, distance: 16.8
click at [299, 74] on span "INS66017" at bounding box center [284, 73] width 33 height 5
click at [330, 53] on div at bounding box center [333, 57] width 44 height 13
click at [328, 74] on span "Standard" at bounding box center [333, 73] width 33 height 5
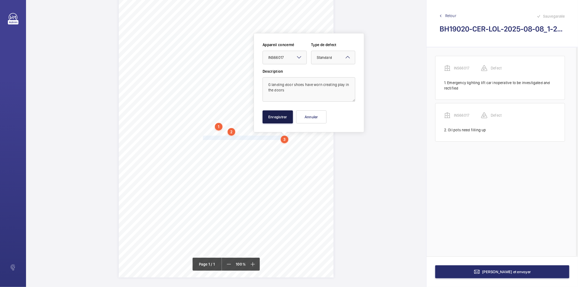
click at [288, 118] on button "Enregistrer" at bounding box center [277, 116] width 30 height 13
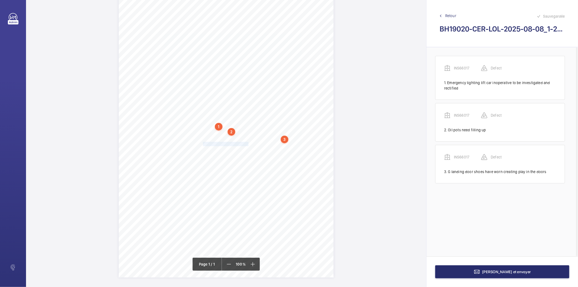
drag, startPoint x: 202, startPoint y: 143, endPoint x: 247, endPoint y: 144, distance: 45.0
click at [247, 144] on div "Signed: Lifting Operations and Lifting Equipment Regulations 1998 Report of Tho…" at bounding box center [226, 125] width 215 height 304
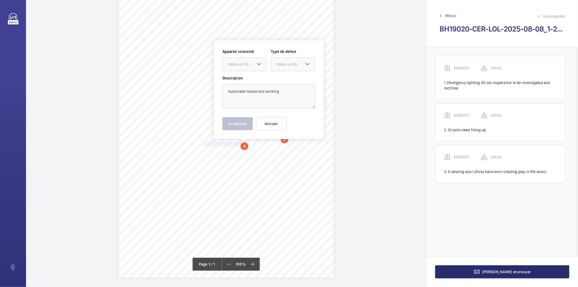
scroll to position [37, 0]
click at [233, 61] on div "Faites un choix" at bounding box center [247, 62] width 38 height 5
click at [239, 77] on span "INS66017" at bounding box center [244, 79] width 33 height 5
click at [278, 65] on div "Faites un choix" at bounding box center [296, 62] width 38 height 5
click at [288, 117] on span "Recommandation" at bounding box center [293, 118] width 33 height 5
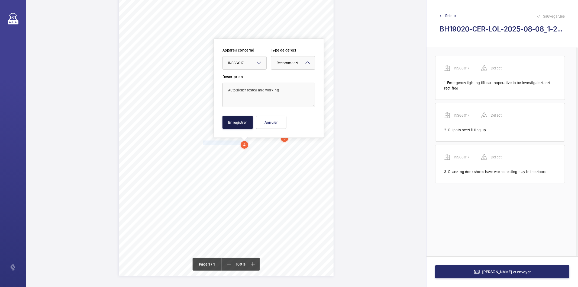
drag, startPoint x: 245, startPoint y: 120, endPoint x: 240, endPoint y: 116, distance: 6.6
click at [245, 120] on button "Enregistrer" at bounding box center [237, 122] width 30 height 13
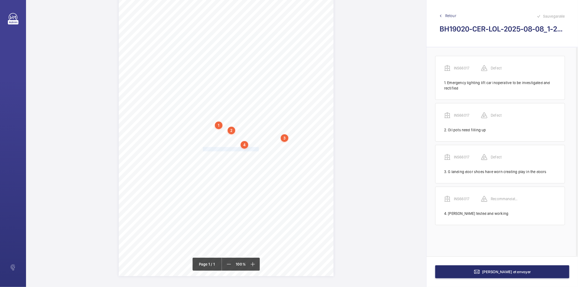
drag, startPoint x: 202, startPoint y: 148, endPoint x: 257, endPoint y: 147, distance: 55.0
click at [257, 147] on span "Lifting beams need testing before use" at bounding box center [231, 149] width 56 height 4
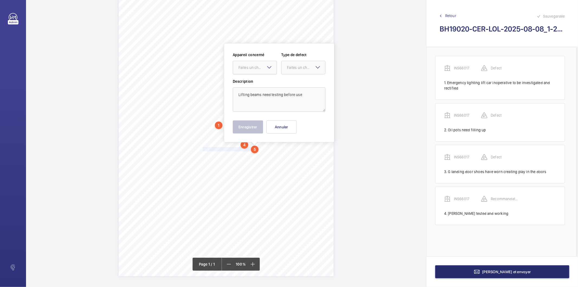
click at [254, 69] on div "Faites un choix" at bounding box center [257, 67] width 38 height 5
click at [246, 85] on span "INS66017" at bounding box center [254, 83] width 33 height 5
click at [304, 65] on div "Faites un choix" at bounding box center [306, 67] width 38 height 5
click at [308, 124] on span "Recommandation" at bounding box center [303, 123] width 33 height 5
click at [257, 126] on button "Enregistrer" at bounding box center [248, 126] width 30 height 13
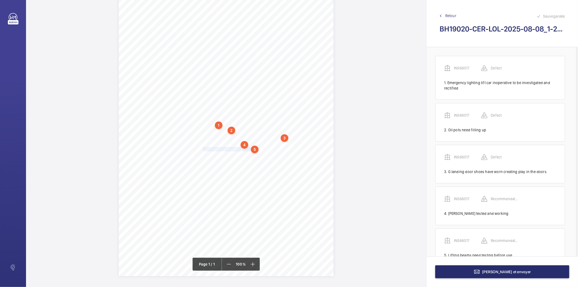
scroll to position [19, 0]
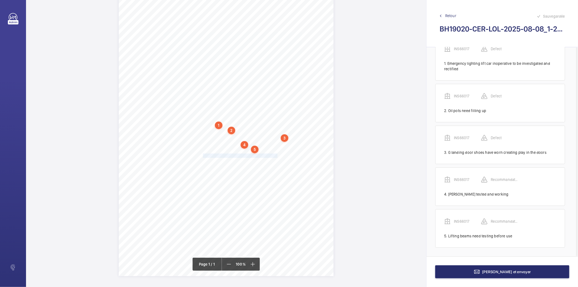
drag, startPoint x: 202, startPoint y: 155, endPoint x: 275, endPoint y: 155, distance: 72.9
click at [275, 155] on div "Signed: Lifting Operations and Lifting Equipment Regulations 1998 Report of Tho…" at bounding box center [226, 124] width 215 height 304
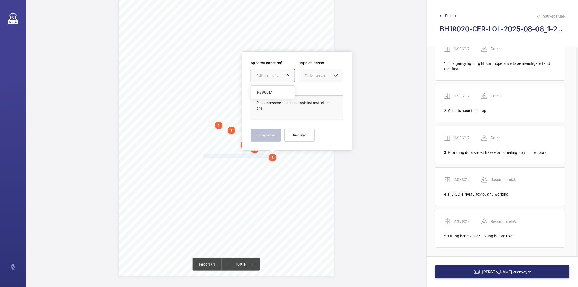
click at [258, 69] on div at bounding box center [273, 75] width 44 height 13
click at [258, 94] on span "INS66017" at bounding box center [272, 91] width 33 height 5
click at [311, 72] on div at bounding box center [321, 75] width 44 height 13
click at [319, 132] on span "Recommandation" at bounding box center [321, 131] width 33 height 5
click at [281, 132] on div "Enregistrer Annuler" at bounding box center [297, 134] width 93 height 13
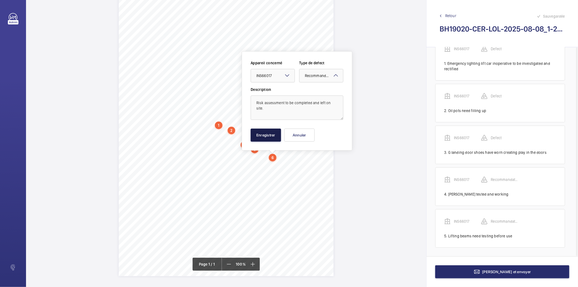
click at [278, 133] on button "Enregistrer" at bounding box center [266, 134] width 30 height 13
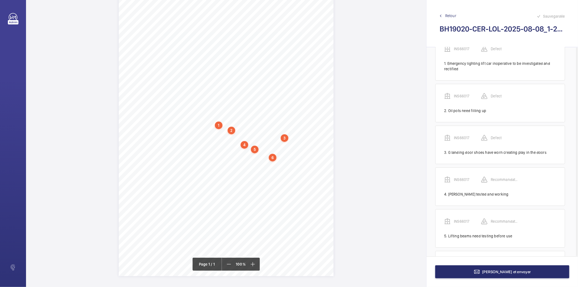
scroll to position [61, 0]
drag, startPoint x: 203, startPoint y: 162, endPoint x: 265, endPoint y: 165, distance: 62.1
click at [265, 165] on div "Signed: Lifting Operations and Lifting Equipment Regulations 1998 Report of Tho…" at bounding box center [226, 124] width 215 height 304
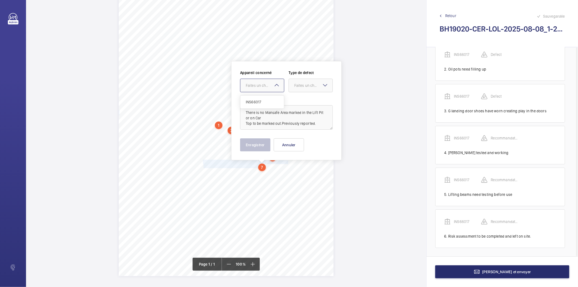
click at [254, 86] on div "Faites un choix" at bounding box center [265, 85] width 38 height 5
click at [251, 100] on span "INS66017" at bounding box center [262, 101] width 33 height 5
click at [291, 88] on div at bounding box center [311, 85] width 44 height 13
click at [307, 140] on span "Recommandation" at bounding box center [310, 141] width 33 height 5
click at [267, 146] on button "Enregistrer" at bounding box center [255, 144] width 30 height 13
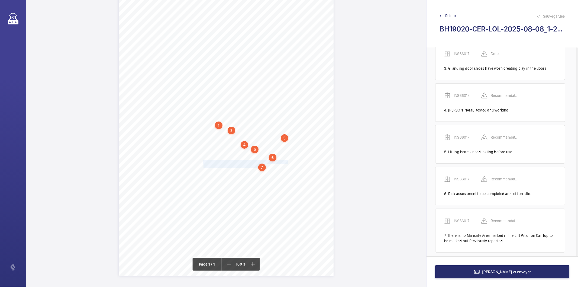
scroll to position [108, 0]
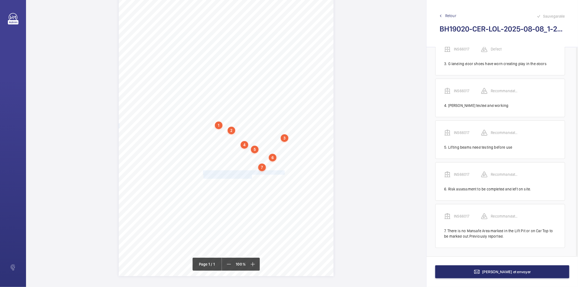
drag, startPoint x: 202, startPoint y: 171, endPoint x: 251, endPoint y: 176, distance: 49.2
click at [251, 176] on div "Signed: Lifting Operations and Lifting Equipment Regulations 1998 Report of Tho…" at bounding box center [226, 124] width 215 height 304
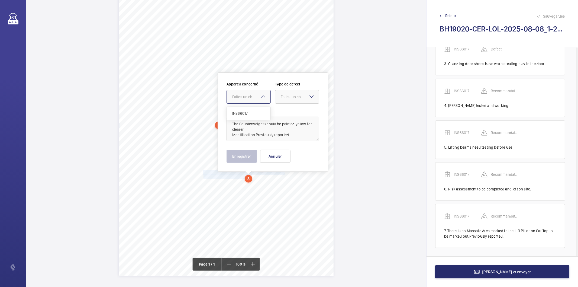
click at [245, 99] on div "Faites un choix" at bounding box center [251, 96] width 38 height 5
click at [243, 115] on span "INS66017" at bounding box center [248, 113] width 33 height 5
click at [284, 95] on div "Faites un choix" at bounding box center [300, 96] width 38 height 5
click at [284, 150] on span "Recommandation" at bounding box center [297, 152] width 33 height 5
click at [247, 159] on button "Enregistrer" at bounding box center [241, 156] width 30 height 13
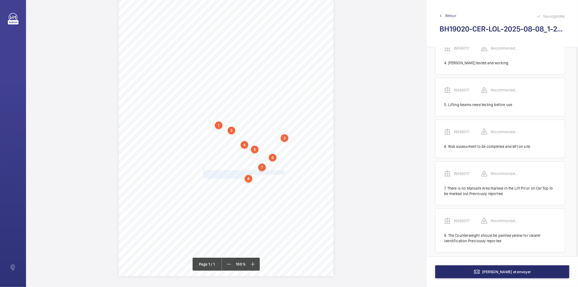
scroll to position [155, 0]
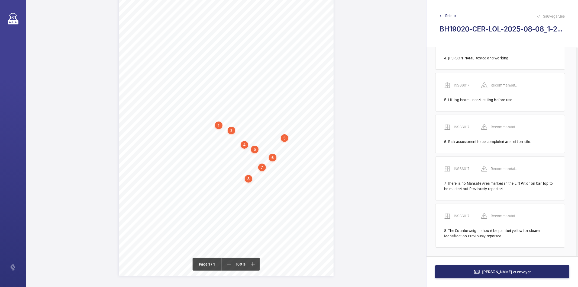
click at [475, 263] on div "Terminer et envoyer" at bounding box center [501, 271] width 151 height 31
click at [470, 271] on button "Terminer et envoyer" at bounding box center [502, 271] width 134 height 13
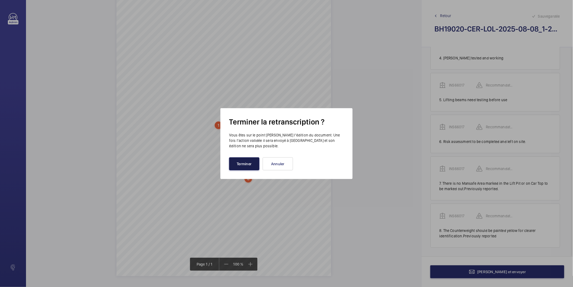
click at [252, 161] on button "Terminer" at bounding box center [244, 163] width 30 height 13
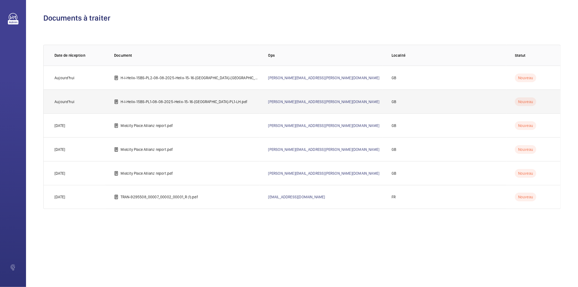
click at [199, 99] on p "H-I-Helix-15BS-PL1-08-08-2025-Helix-15-16-Bedford-street-PL1-LH.pdf" at bounding box center [184, 101] width 127 height 5
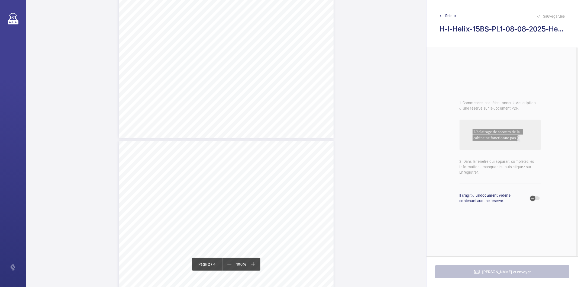
scroll to position [385, 0]
drag, startPoint x: 143, startPoint y: 137, endPoint x: 203, endPoint y: 137, distance: 59.6
click at [203, 137] on span "MROisinoperativeandrequiresrepairing." at bounding box center [173, 137] width 61 height 3
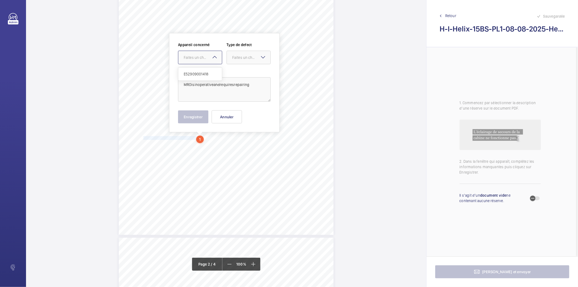
click at [202, 60] on div "Faites un choix" at bounding box center [203, 57] width 38 height 5
click at [200, 75] on span "E52909001418" at bounding box center [200, 73] width 33 height 5
click at [242, 60] on div at bounding box center [249, 57] width 44 height 13
click at [239, 74] on span "Standard" at bounding box center [248, 73] width 33 height 5
click at [191, 85] on textarea "MROisinoperativeandrequiresrepairing" at bounding box center [224, 89] width 93 height 24
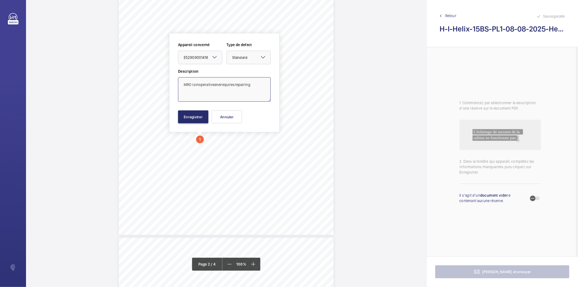
click at [194, 85] on textarea "MRO isinoperativeandrequiresrepairing" at bounding box center [224, 89] width 93 height 24
click at [214, 84] on textarea "MRO is inoperativeandrequiresrepairing" at bounding box center [224, 89] width 93 height 24
click at [222, 84] on textarea "MRO is inoperative andrequiresrepairing" at bounding box center [224, 89] width 93 height 24
click at [236, 85] on textarea "MRO is inoperative and requiresrepairing" at bounding box center [224, 89] width 93 height 24
type textarea "MRO is inoperative and requires repairing"
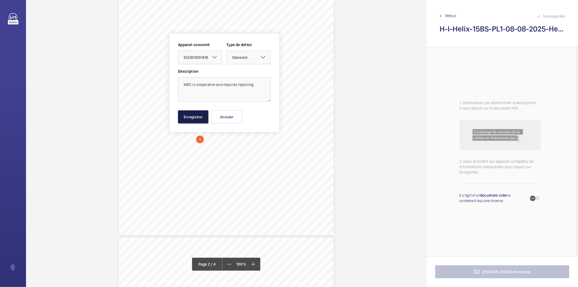
click at [190, 118] on button "Enregistrer" at bounding box center [193, 116] width 30 height 13
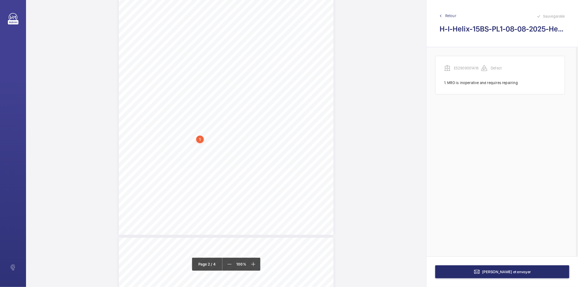
click at [200, 137] on div "1" at bounding box center [200, 139] width 8 height 8
click at [198, 103] on div "E52909001418" at bounding box center [201, 101] width 46 height 5
copy div "E52909001418"
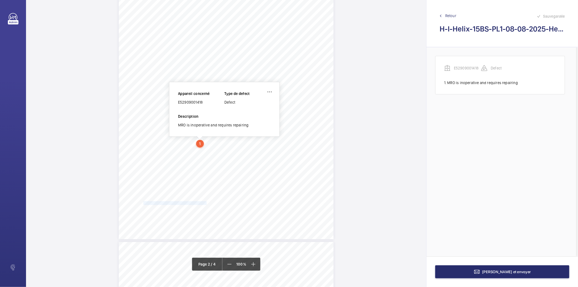
drag, startPoint x: 143, startPoint y: 204, endPoint x: 205, endPoint y: 203, distance: 62.6
click at [205, 203] on span "Serviceproviderisrequiredtorepairandtest" at bounding box center [174, 202] width 63 height 3
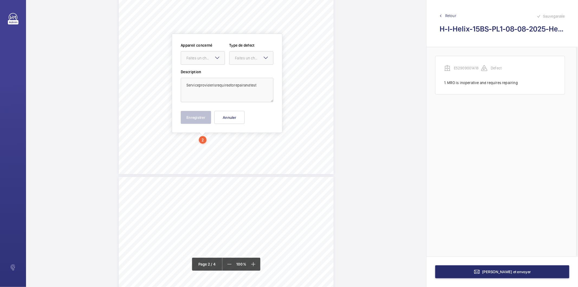
scroll to position [446, 0]
click at [191, 59] on div "Faites un choix" at bounding box center [205, 57] width 38 height 5
click at [193, 72] on span "E52909001418" at bounding box center [202, 74] width 33 height 5
click at [240, 56] on div "Faites un choix" at bounding box center [254, 57] width 38 height 5
click at [247, 117] on div "Recommandation" at bounding box center [251, 114] width 44 height 13
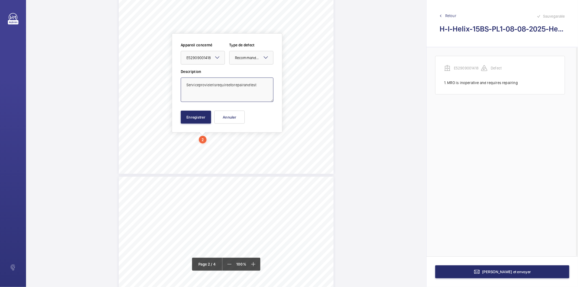
click at [199, 86] on textarea "Serviceproviderisrequiredtorepairandtest" at bounding box center [227, 89] width 93 height 24
click at [213, 85] on textarea "Service providerisrequiredtorepairandtest" at bounding box center [227, 89] width 93 height 24
click at [216, 85] on textarea "Service provider isrequiredtorepairandtest" at bounding box center [227, 89] width 93 height 24
click at [232, 85] on textarea "Service provider is requiredtorepairandtest" at bounding box center [227, 89] width 93 height 24
click at [236, 84] on textarea "Service provider is required torepairandtest" at bounding box center [227, 89] width 93 height 24
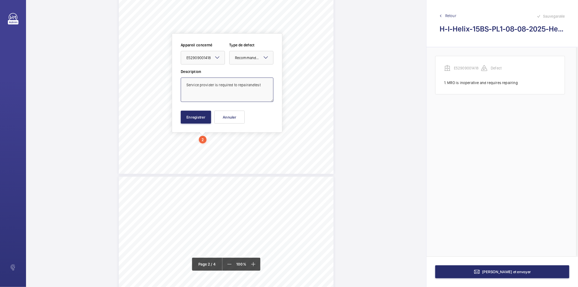
click at [246, 85] on textarea "Service provider is required to repairandtest" at bounding box center [227, 89] width 93 height 24
click at [253, 84] on textarea "Service provider is required to repair andtest" at bounding box center [227, 89] width 93 height 24
type textarea "Service provider is required to repair and test"
click at [199, 119] on button "Enregistrer" at bounding box center [196, 117] width 30 height 13
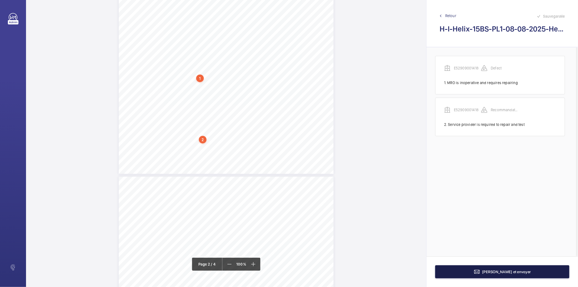
click at [468, 272] on button "Terminer et envoyer" at bounding box center [502, 271] width 134 height 13
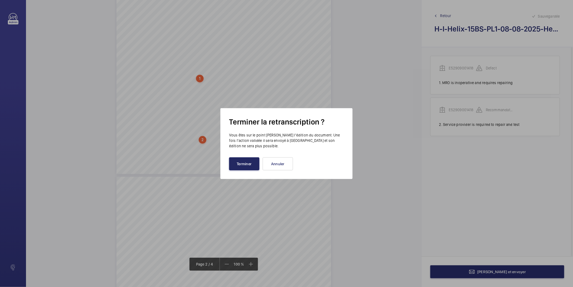
click at [252, 169] on button "Terminer" at bounding box center [244, 163] width 30 height 13
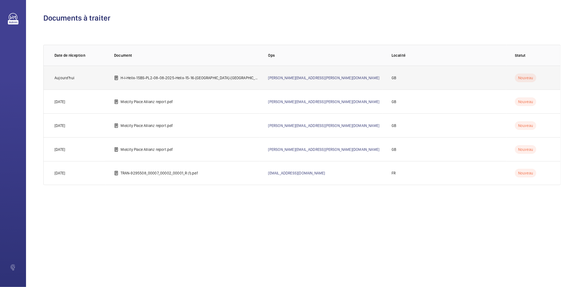
click at [219, 79] on p "H-I-Helix-15BS-PL2-08-08-2025-Helix-15-16-Bedford-street-PL2-RH.pdf" at bounding box center [190, 77] width 139 height 5
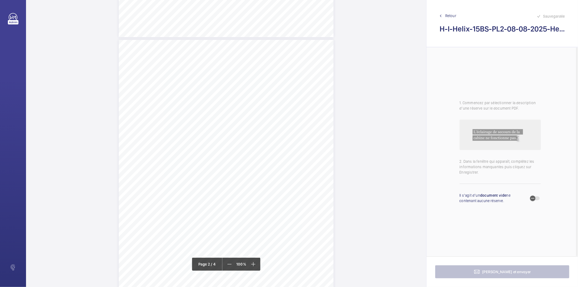
scroll to position [421, 0]
drag, startPoint x: 143, startPoint y: 101, endPoint x: 191, endPoint y: 101, distance: 47.9
click at [191, 101] on span "Emergencylightingisinoperative" at bounding box center [167, 101] width 48 height 3
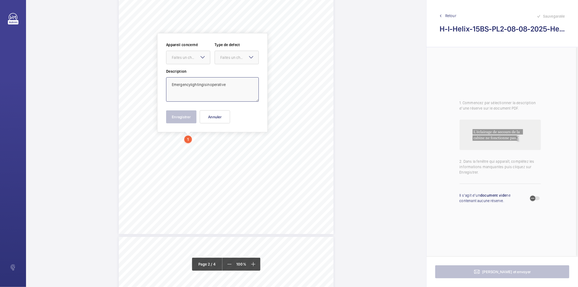
click at [191, 85] on textarea "Emergencylightingisinoperative" at bounding box center [212, 89] width 93 height 24
click at [204, 85] on textarea "Emergency lightingisinoperative" at bounding box center [212, 89] width 93 height 24
click at [207, 85] on textarea "Emergency lighting isinoperative" at bounding box center [212, 89] width 93 height 24
click at [199, 56] on div "Faites un choix" at bounding box center [191, 57] width 38 height 5
click at [191, 73] on span "H&I/Helix/15BS/PL2/08-08-2025 / Helix / 15-16 Bedford street / PL2-RH" at bounding box center [188, 73] width 33 height 5
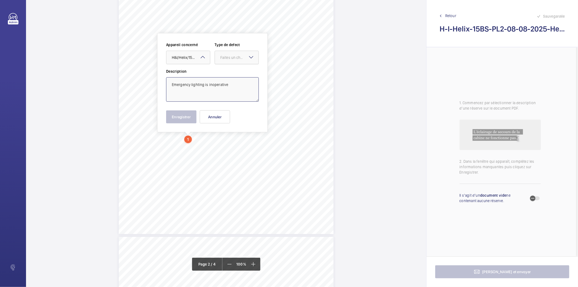
click at [226, 59] on div "Faites un choix" at bounding box center [239, 57] width 38 height 5
click at [226, 73] on span "Standard" at bounding box center [236, 73] width 33 height 5
type textarea "Emergency lighting is inoperative"
click at [183, 116] on button "Enregistrer" at bounding box center [181, 116] width 30 height 13
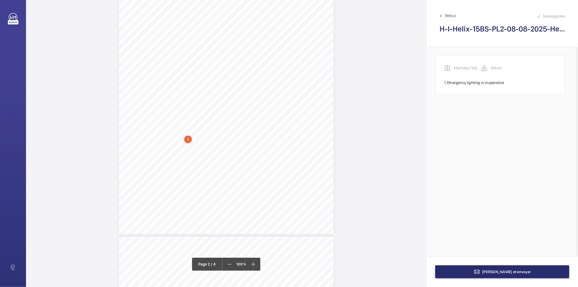
scroll to position [0, 2]
click at [189, 137] on div "1" at bounding box center [188, 139] width 8 height 8
click at [186, 97] on div "H&I/Helix/15BS/PL2/08-08-2025 / Helix / 15-16 Bedford street / PL2-RH" at bounding box center [189, 97] width 46 height 16
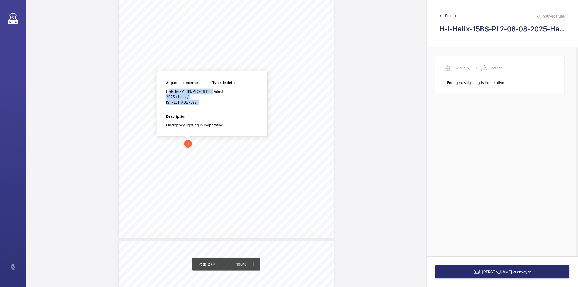
click at [186, 97] on div "H&I/Helix/15BS/PL2/08-08-2025 / Helix / 15-16 Bedford street / PL2-RH" at bounding box center [189, 97] width 46 height 16
copy div "H&I/Helix/15BS/PL2/08-08-2025 / Helix / 15-16 Bedford street / PL2-RH"
drag, startPoint x: 142, startPoint y: 202, endPoint x: 205, endPoint y: 202, distance: 62.8
click at [205, 202] on span "Serviceproviderisrequiredtorepairandtest" at bounding box center [174, 201] width 63 height 3
click at [176, 200] on span "Serviceproviderisrequiredtorepairandtest" at bounding box center [174, 201] width 63 height 3
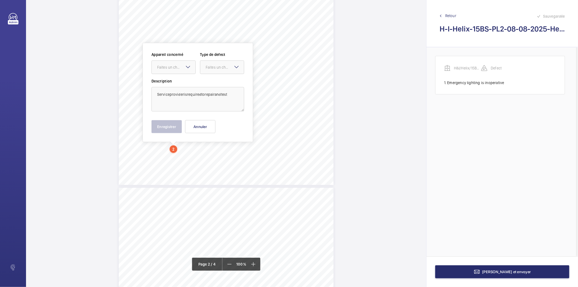
scroll to position [444, 0]
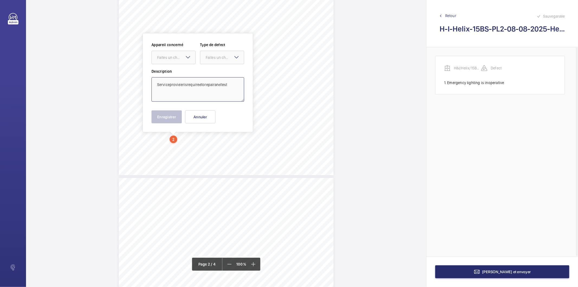
click at [169, 85] on textarea "Serviceproviderisrequiredtorepairandtest" at bounding box center [197, 89] width 93 height 24
click at [185, 84] on textarea "Service providerisrequiredtorepairandtest" at bounding box center [197, 89] width 93 height 24
click at [183, 83] on textarea "Service providerisrequiredtorepairandtest" at bounding box center [197, 89] width 93 height 24
click at [187, 85] on textarea "Service provider isrequiredtorepairandtest" at bounding box center [197, 89] width 93 height 24
click at [202, 85] on textarea "Service provider is requiredtorepairandtest" at bounding box center [197, 89] width 93 height 24
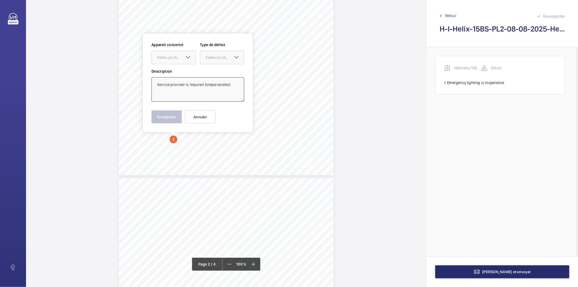
click at [206, 85] on textarea "Service provider is required torepairandtest" at bounding box center [197, 89] width 93 height 24
click at [217, 84] on textarea "Service provider is required to repairandtest" at bounding box center [197, 89] width 93 height 24
click at [223, 83] on textarea "Service provider is required to repair andtest" at bounding box center [197, 89] width 93 height 24
click at [163, 60] on div "Faites un choix" at bounding box center [176, 57] width 38 height 5
click at [164, 72] on span "H&I/Helix/15BS/PL2/08-08-2025 / Helix / 15-16 Bedford street / PL2-RH" at bounding box center [173, 73] width 33 height 5
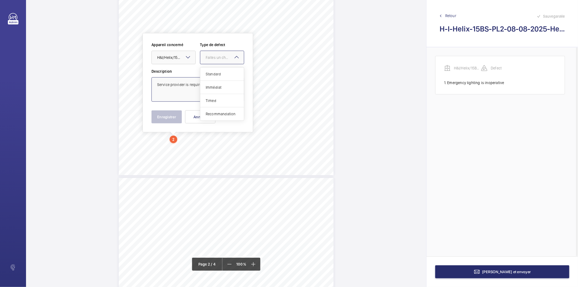
drag, startPoint x: 220, startPoint y: 59, endPoint x: 220, endPoint y: 64, distance: 5.2
click at [221, 58] on div "Faites un choix" at bounding box center [225, 57] width 38 height 5
click at [217, 72] on span "Standard" at bounding box center [222, 73] width 33 height 5
click at [207, 56] on span "Standard" at bounding box center [213, 57] width 15 height 4
click at [212, 113] on span "Recommandation" at bounding box center [222, 113] width 33 height 5
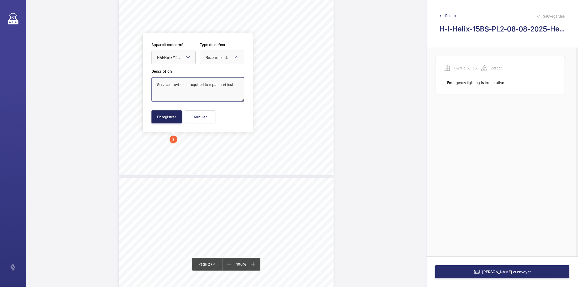
type textarea "Service provider is required to repair and test"
click at [175, 117] on button "Enregistrer" at bounding box center [166, 116] width 30 height 13
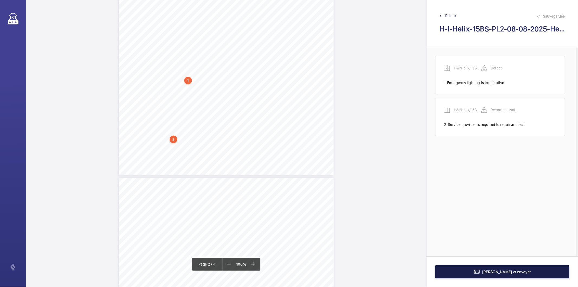
click at [448, 269] on button "Terminer et envoyer" at bounding box center [502, 271] width 134 height 13
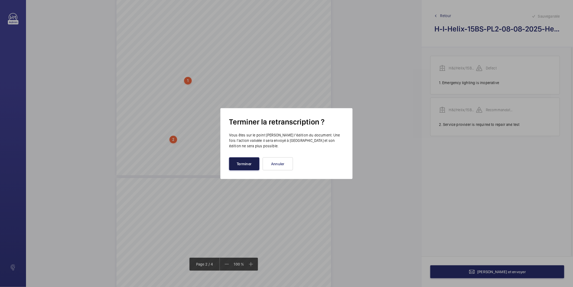
click at [244, 159] on button "Terminer" at bounding box center [244, 163] width 30 height 13
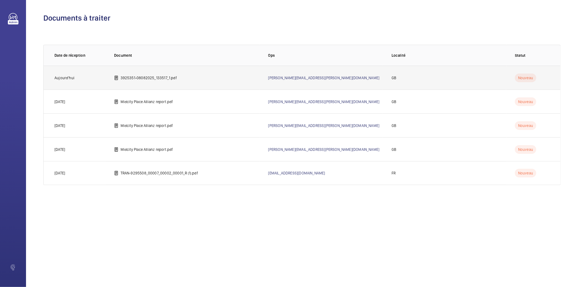
click at [168, 75] on p "3925351-08082025_133517_1.pdf" at bounding box center [149, 77] width 56 height 5
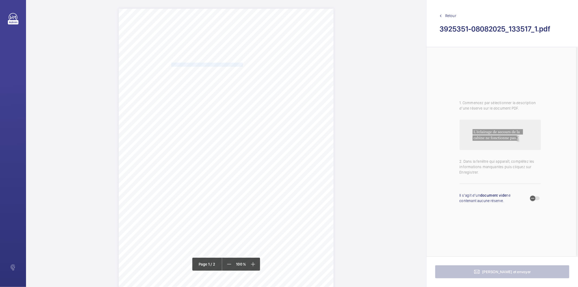
drag, startPoint x: 171, startPoint y: 64, endPoint x: 242, endPoint y: 64, distance: 70.4
click at [242, 64] on span "ADHARA LTD & SUBSIDIARY COMPANIES" at bounding box center [207, 65] width 72 height 4
copy span "ADHARA LTD & SUBSIDIARY COMPANIES"
click at [231, 127] on textarea "ADHARA LTD & SUBSIDIARY COMPANIES" at bounding box center [263, 131] width 93 height 24
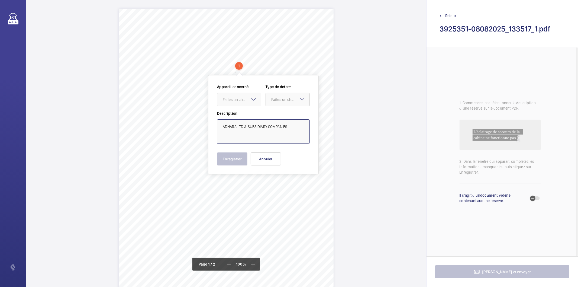
click at [231, 127] on textarea "ADHARA LTD & SUBSIDIARY COMPANIES" at bounding box center [263, 131] width 93 height 24
click at [266, 163] on button "Annuler" at bounding box center [266, 158] width 30 height 13
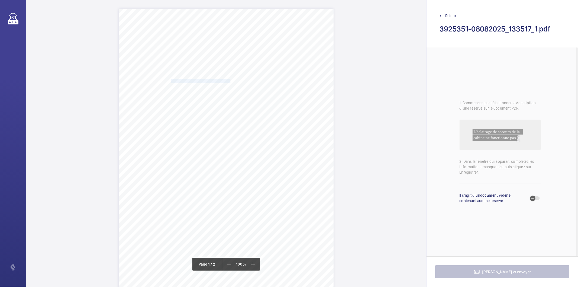
drag, startPoint x: 171, startPoint y: 80, endPoint x: 229, endPoint y: 82, distance: 58.0
click at [229, 82] on span "13 HARRINGTON ROAD, LONDON, , ," at bounding box center [204, 81] width 67 height 4
click at [248, 142] on textarea "13 HARRINGTON ROAD, LONDON" at bounding box center [250, 149] width 93 height 24
drag, startPoint x: 171, startPoint y: 73, endPoint x: 222, endPoint y: 72, distance: 50.9
click at [222, 72] on span "CHEVAL HARRINGTON COURT" at bounding box center [200, 73] width 59 height 4
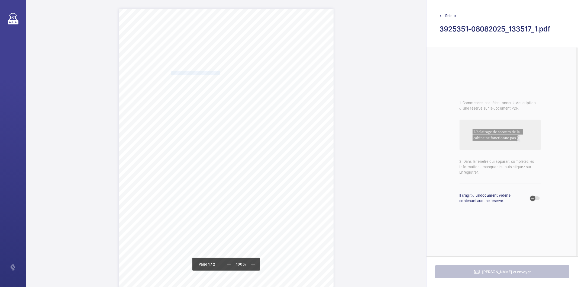
click at [219, 72] on span "CHEVAL HARRINGTON COURT" at bounding box center [200, 73] width 59 height 4
click at [255, 137] on textarea "CHEVAL HARRINGTON COUR" at bounding box center [241, 140] width 93 height 24
drag, startPoint x: 246, startPoint y: 135, endPoint x: 251, endPoint y: 134, distance: 4.5
click at [251, 134] on textarea "CHEVAL HARRINGTON COURt" at bounding box center [241, 140] width 93 height 24
drag, startPoint x: 252, startPoint y: 134, endPoint x: 196, endPoint y: 132, distance: 55.5
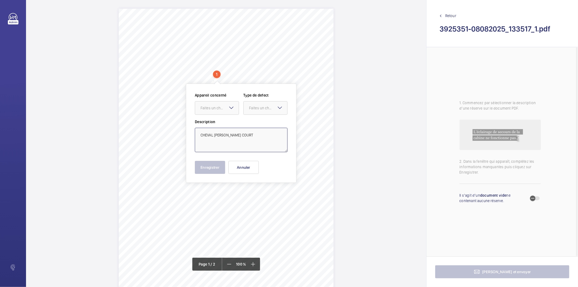
click at [196, 132] on textarea "CHEVAL HARRINGTON COURT" at bounding box center [241, 140] width 93 height 24
type textarea "CHEVAL HARRINGTON COURT"
click at [246, 167] on button "Annuler" at bounding box center [243, 167] width 30 height 13
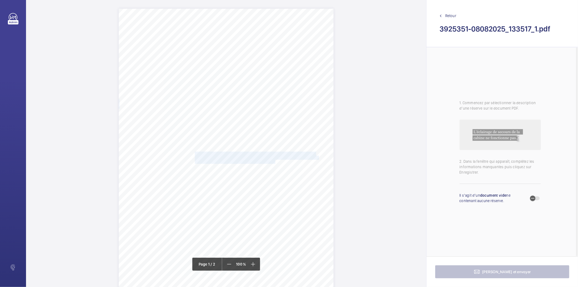
drag, startPoint x: 195, startPoint y: 152, endPoint x: 275, endPoint y: 161, distance: 80.4
click at [275, 161] on div "SW7 3ES 13 HARRINGTON ROAD, LONDON, , , Location Address: Client Name: Postcode…" at bounding box center [226, 161] width 215 height 304
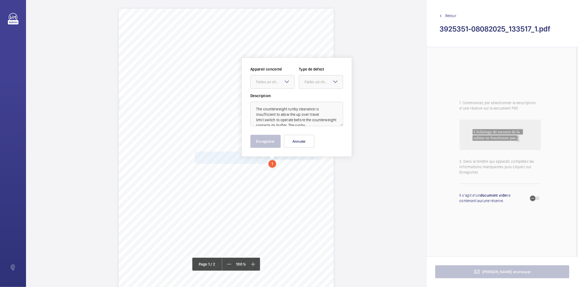
scroll to position [24, 0]
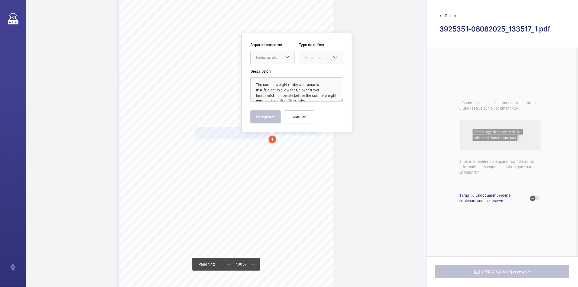
drag, startPoint x: 280, startPoint y: 57, endPoint x: 280, endPoint y: 65, distance: 7.9
click at [280, 60] on div "Faites un choix" at bounding box center [275, 57] width 38 height 5
click at [277, 72] on span "3925351-08082025_133517_1" at bounding box center [272, 73] width 33 height 5
click at [326, 57] on div "Faites un choix" at bounding box center [323, 57] width 38 height 5
click at [310, 102] on span "Timed" at bounding box center [320, 100] width 33 height 5
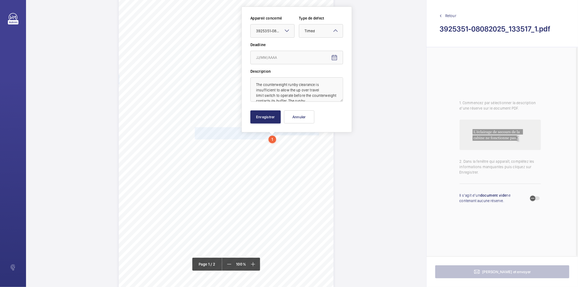
click at [337, 29] on mat-icon at bounding box center [335, 30] width 7 height 7
click at [321, 59] on span "Immédiat" at bounding box center [320, 60] width 33 height 5
click at [270, 114] on button "Enregistrer" at bounding box center [265, 116] width 30 height 13
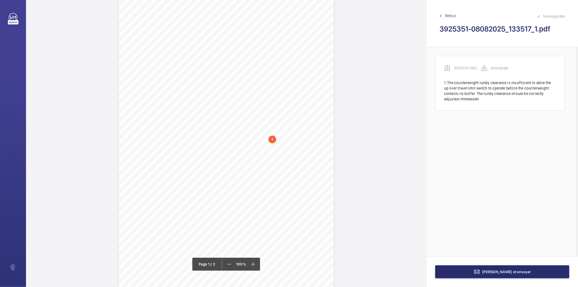
click at [274, 140] on div "1" at bounding box center [272, 139] width 8 height 8
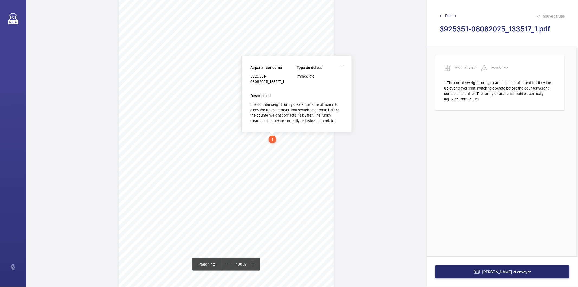
scroll to position [20, 0]
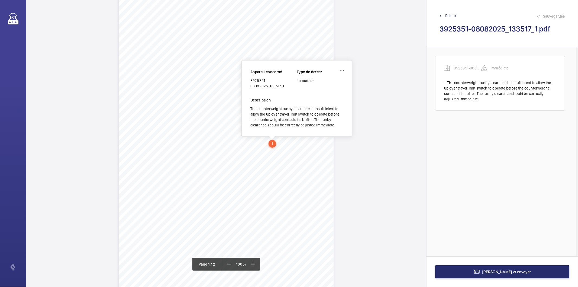
click at [261, 83] on div "3925351-08082025_133517_1" at bounding box center [273, 83] width 46 height 11
copy div "3925351-08082025_133517_1"
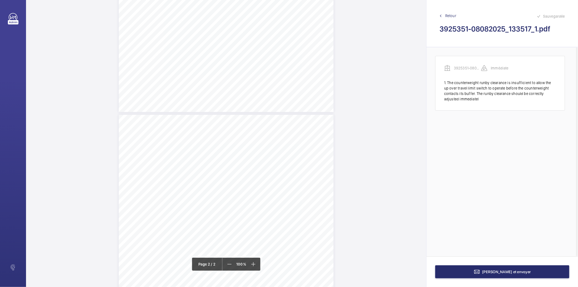
scroll to position [343, 0]
click at [472, 273] on button "Terminer et envoyer" at bounding box center [502, 271] width 134 height 13
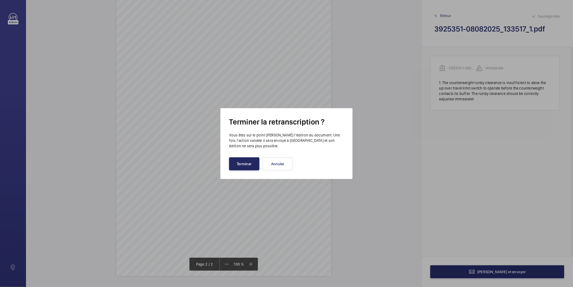
click at [242, 157] on button "Terminer" at bounding box center [244, 163] width 30 height 13
